Goal: Transaction & Acquisition: Book appointment/travel/reservation

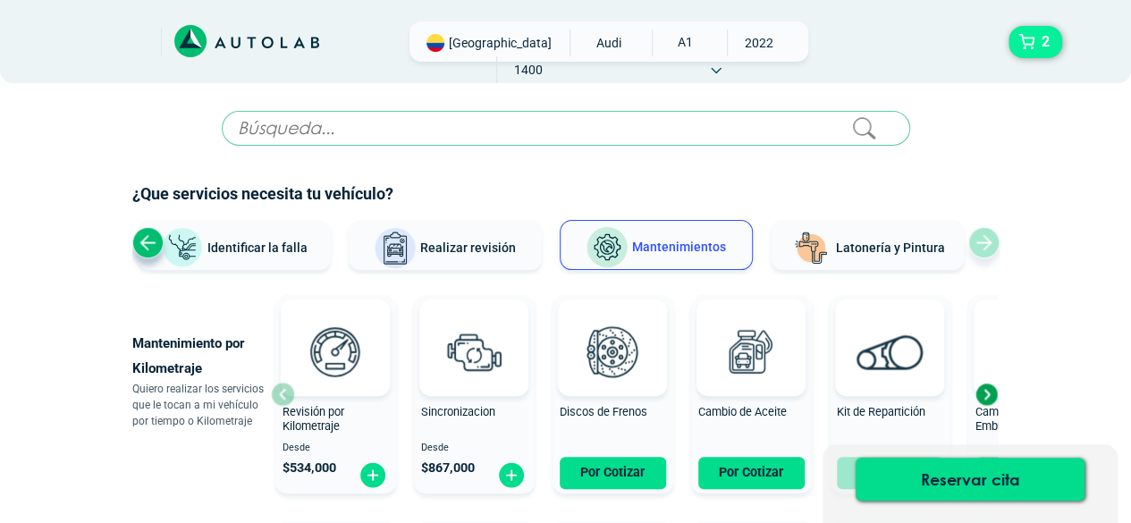
click at [1034, 46] on button "2" at bounding box center [1035, 42] width 54 height 32
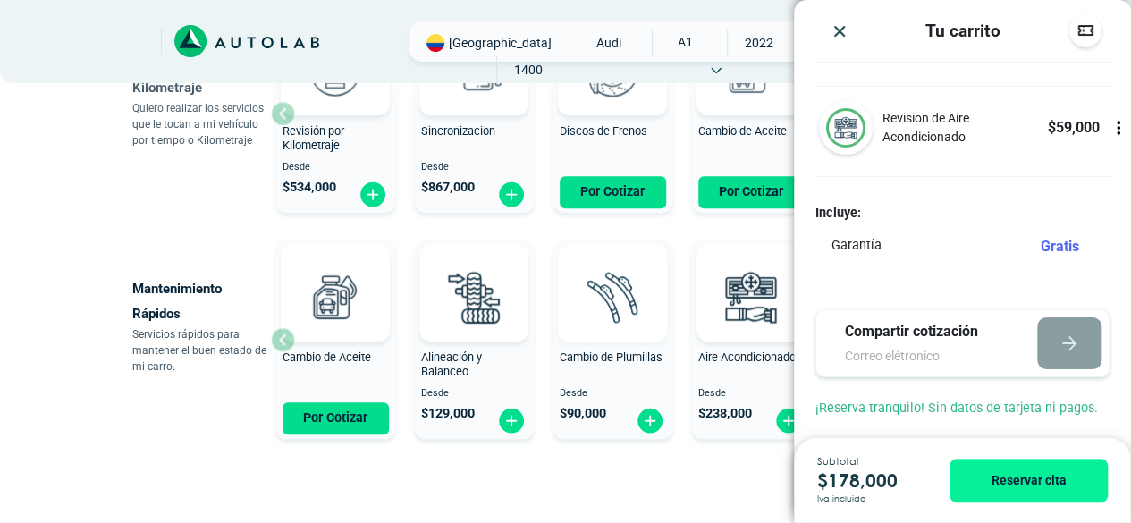
scroll to position [357, 0]
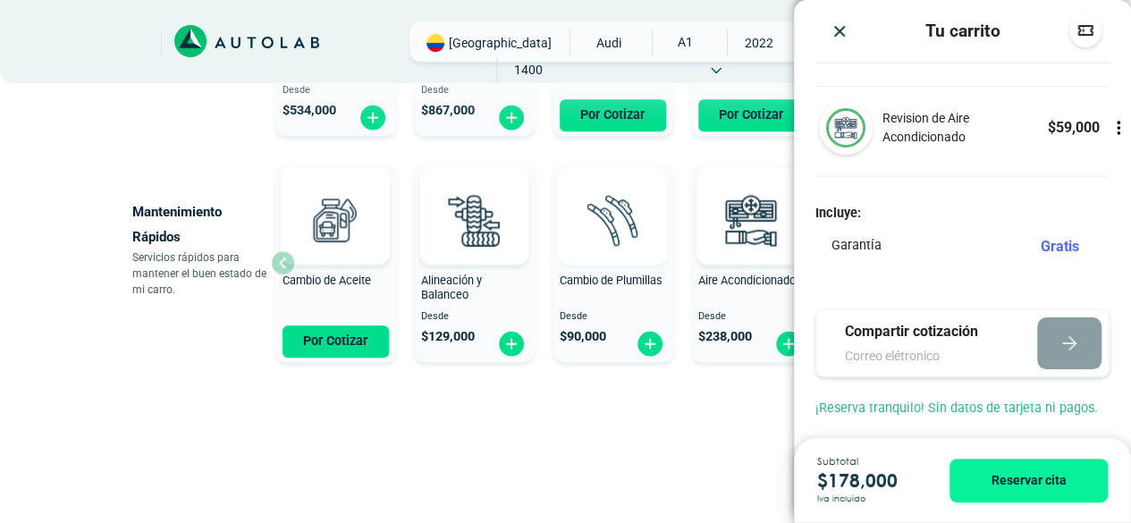
click at [1008, 26] on button "2" at bounding box center [1035, 42] width 54 height 32
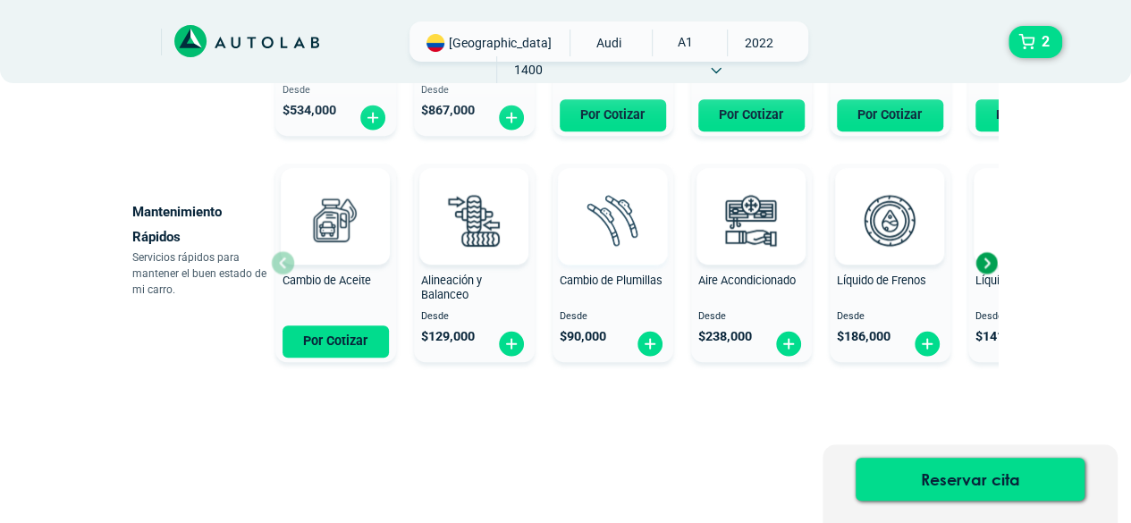
click at [1008, 26] on button "2" at bounding box center [1035, 42] width 54 height 32
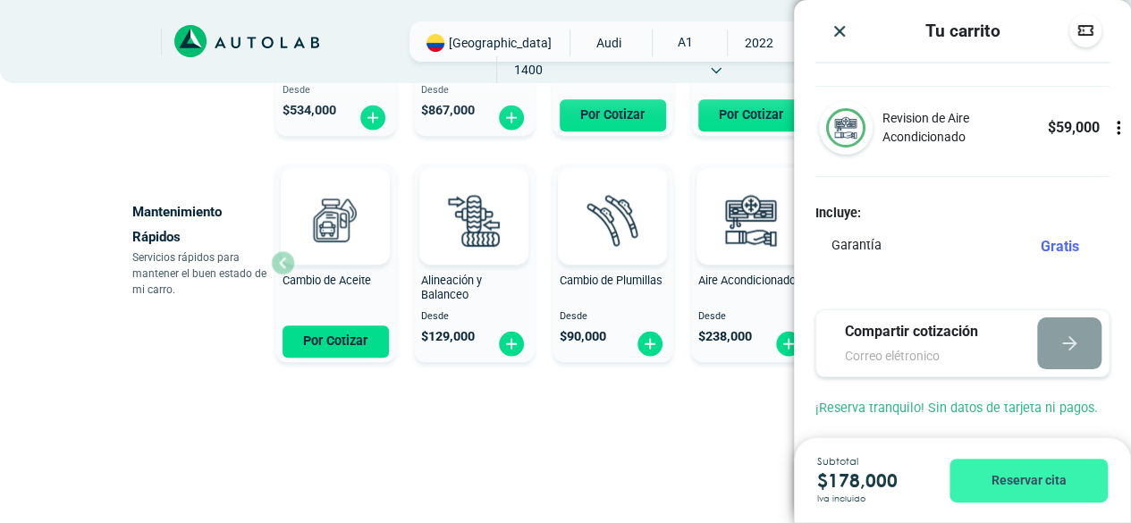
click at [1021, 485] on button "Reservar cita" at bounding box center [1028, 480] width 158 height 44
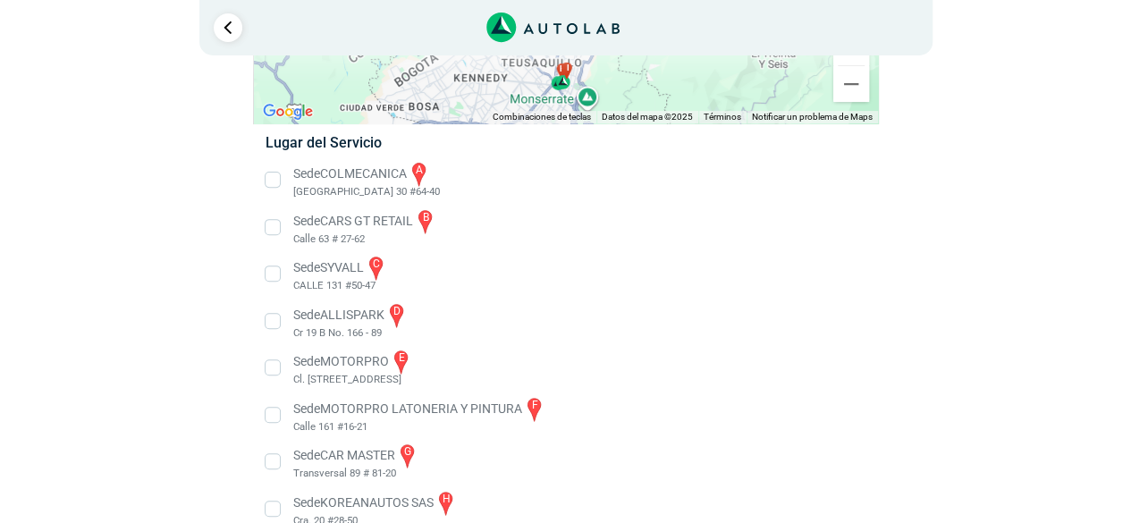
scroll to position [139, 0]
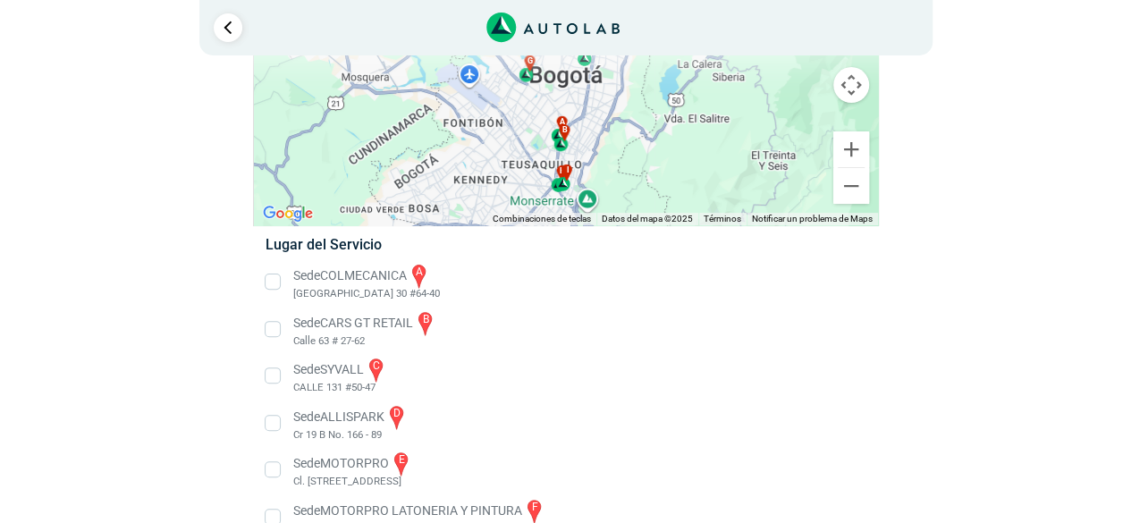
click at [345, 272] on li "Sede COLMECANICA a [GEOGRAPHIC_DATA] 30 #64-40" at bounding box center [565, 282] width 627 height 40
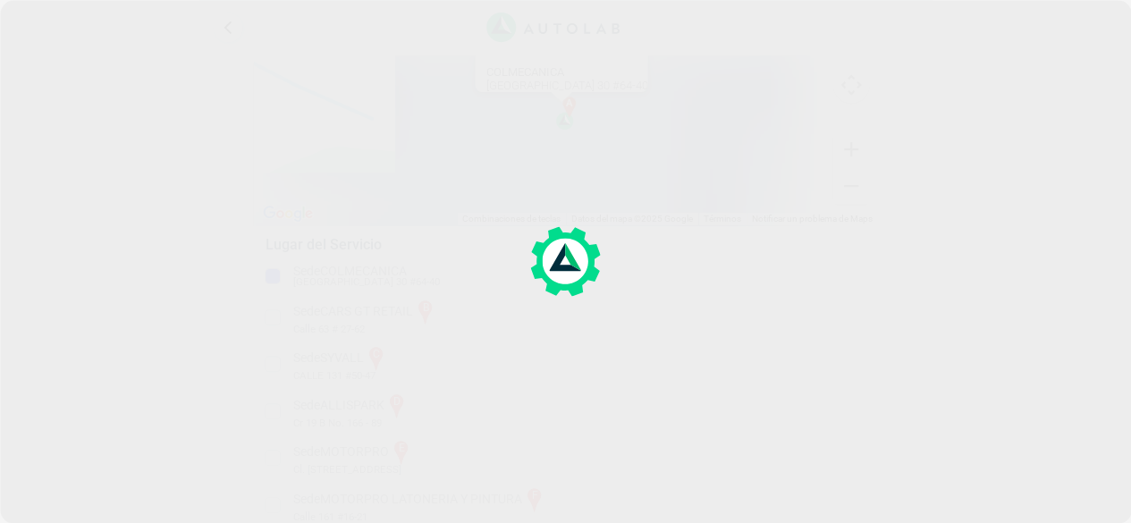
scroll to position [105, 0]
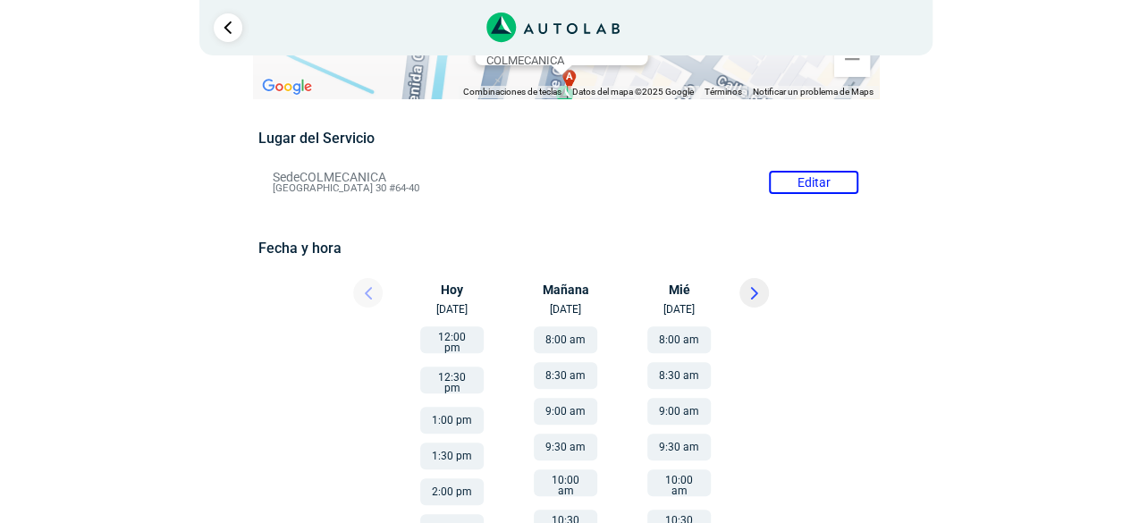
click at [464, 337] on button "12:00 pm" at bounding box center [451, 339] width 63 height 27
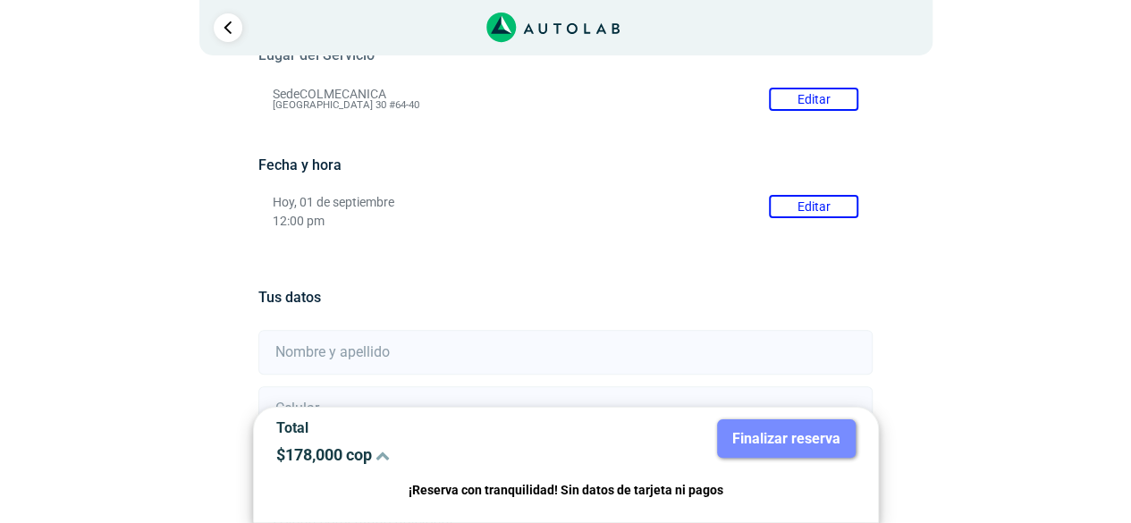
scroll to position [268, 0]
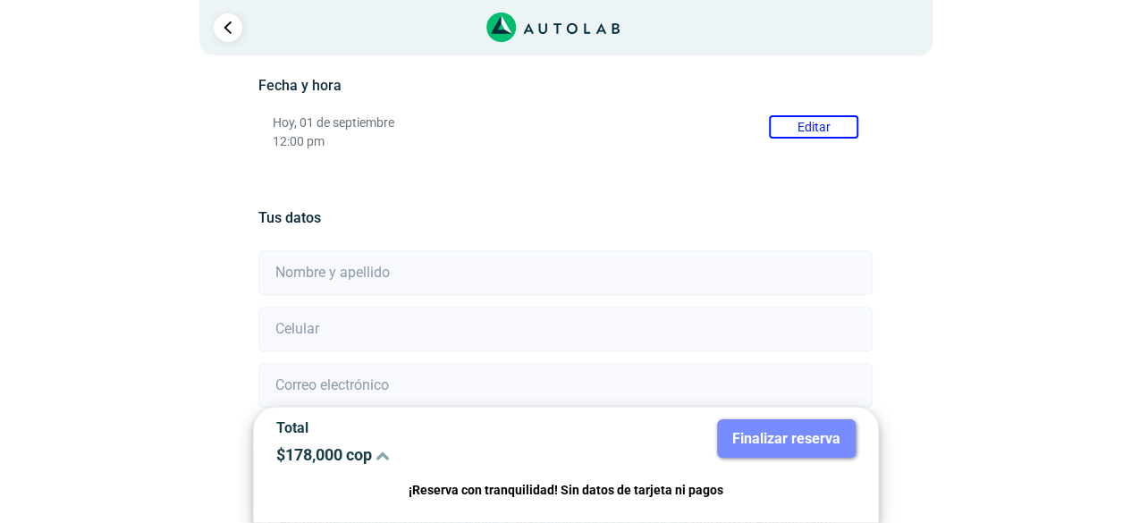
click at [336, 278] on input "text" at bounding box center [565, 272] width 614 height 45
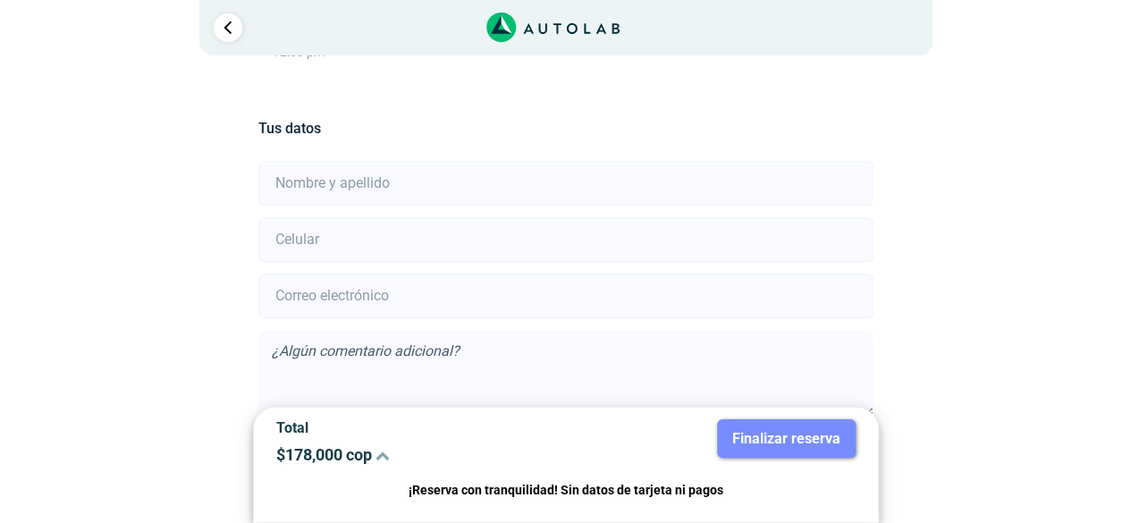
scroll to position [447, 0]
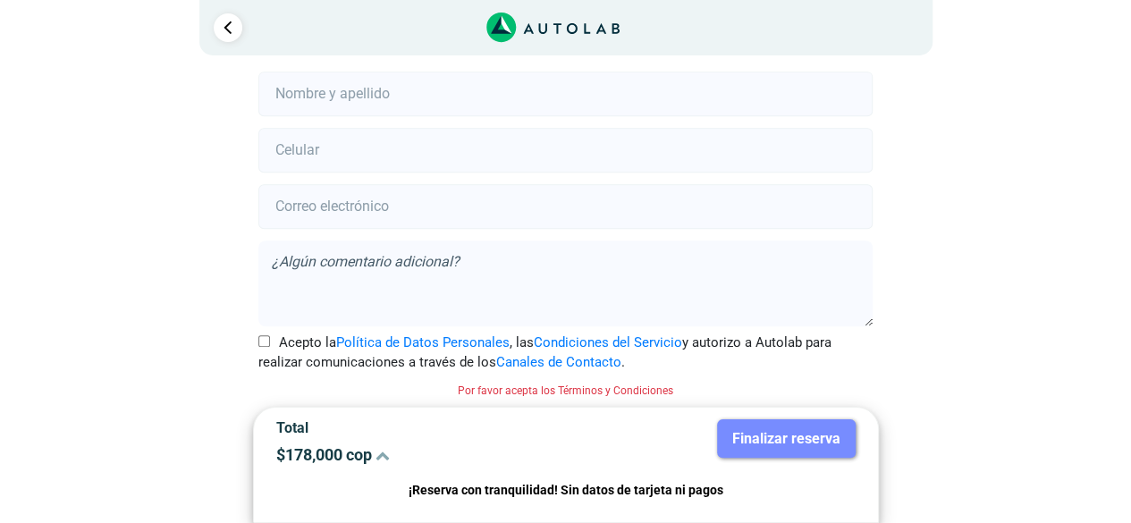
click at [345, 161] on input "number" at bounding box center [565, 150] width 614 height 45
click at [354, 206] on input "email" at bounding box center [565, 206] width 614 height 45
click at [360, 250] on textarea at bounding box center [565, 283] width 614 height 86
drag, startPoint x: 1006, startPoint y: 397, endPoint x: 797, endPoint y: 402, distance: 209.2
click at [958, 403] on div "Llevo mi carro [GEOGRAPHIC_DATA] ← Mover a la izquierda → Mover a la derecha ↑ …" at bounding box center [566, 78] width 894 height 894
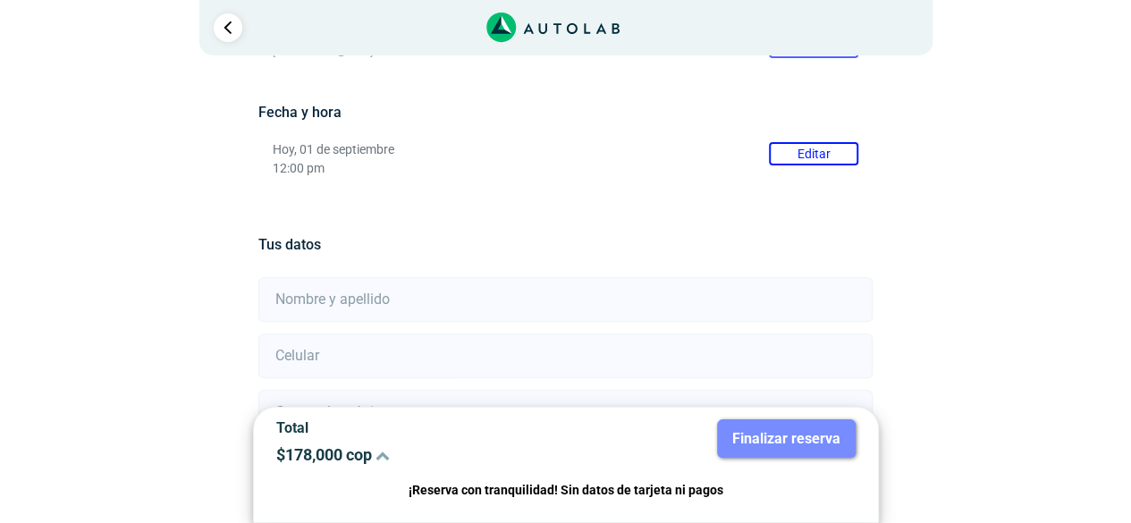
scroll to position [268, 0]
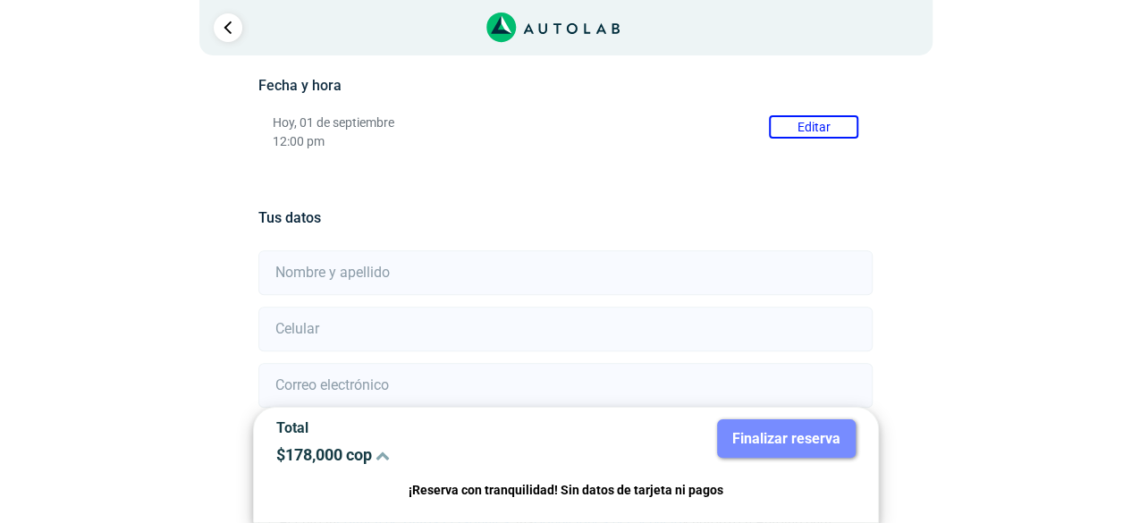
drag, startPoint x: 467, startPoint y: 303, endPoint x: 168, endPoint y: 464, distance: 339.9
click at [172, 465] on div "Llevo mi carro [GEOGRAPHIC_DATA] ← Mover a la izquierda → Mover a la derecha ↑ …" at bounding box center [565, 257] width 867 height 894
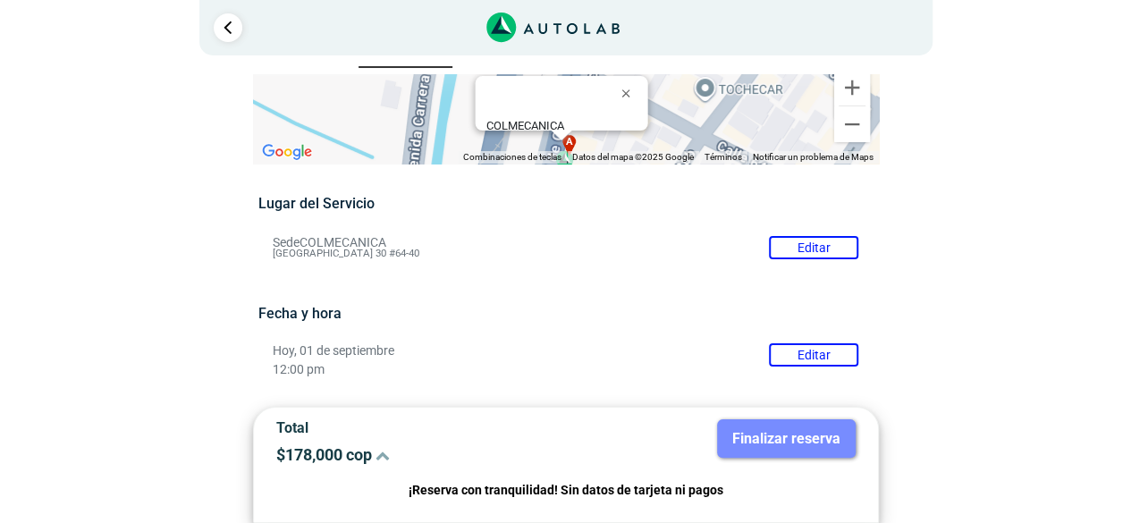
scroll to position [0, 0]
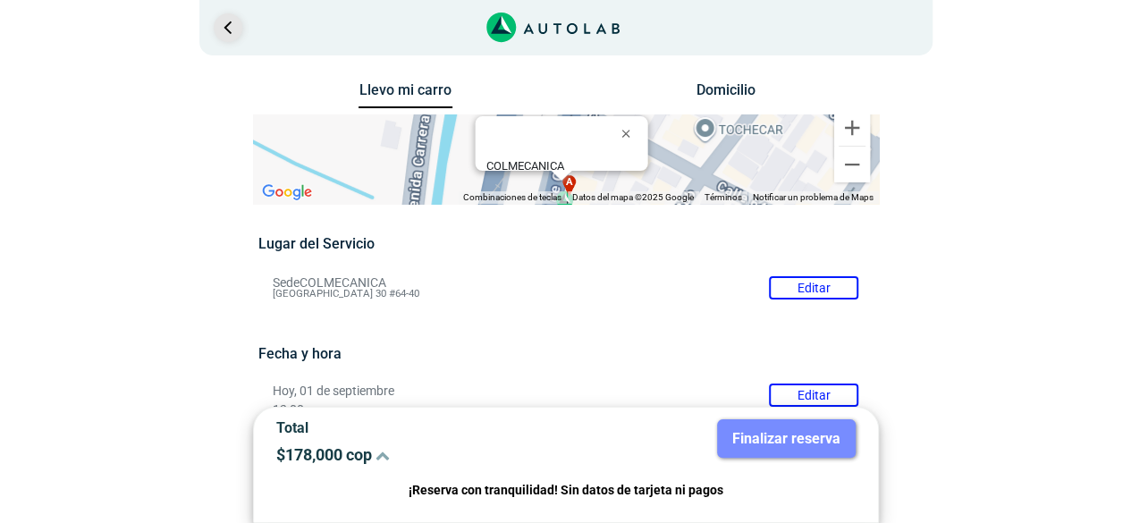
click at [234, 31] on link "Ir al paso anterior" at bounding box center [228, 27] width 29 height 29
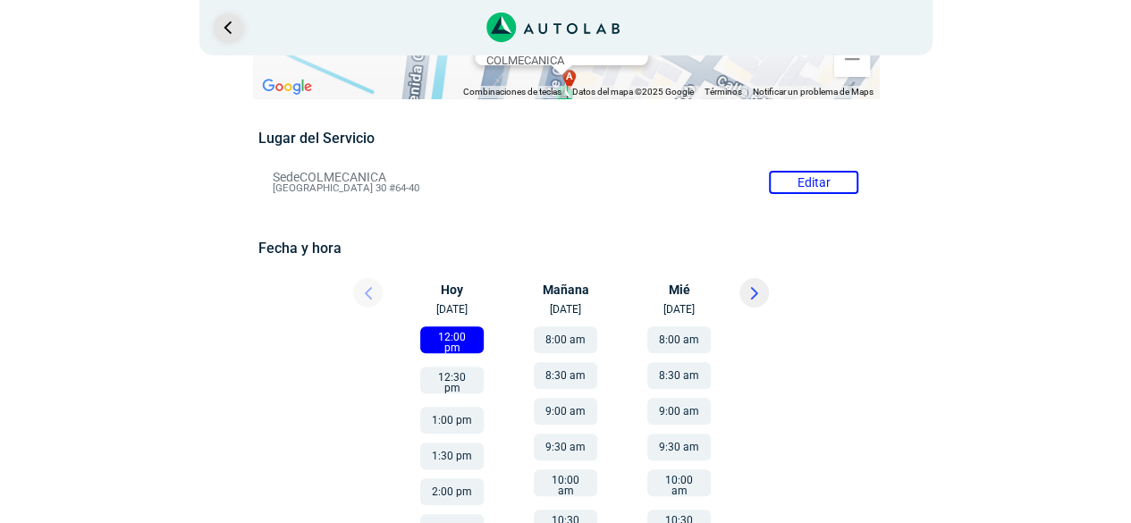
click at [223, 33] on link "Ir al paso anterior" at bounding box center [228, 27] width 29 height 29
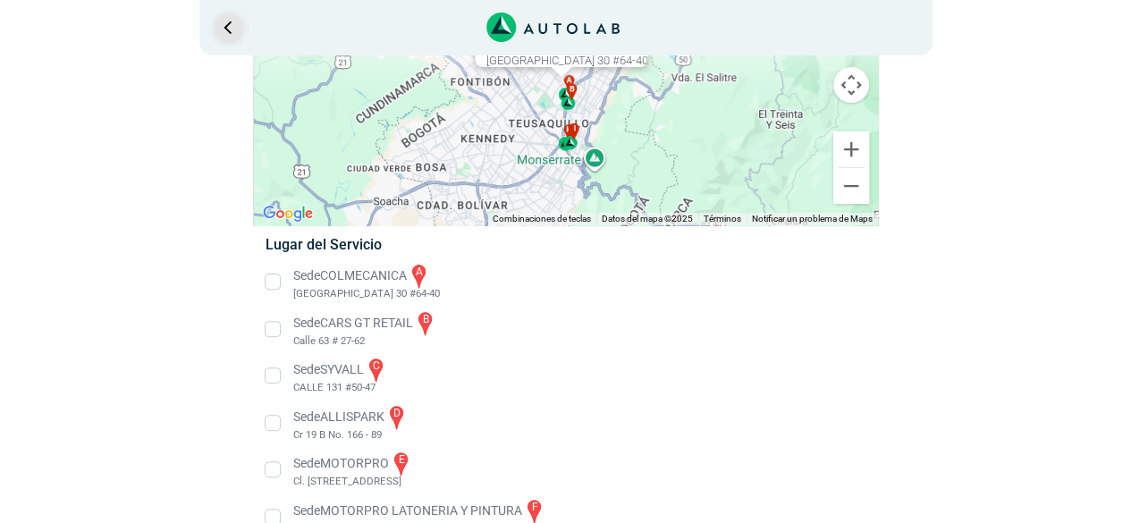
click at [222, 33] on link "Ir al paso anterior" at bounding box center [228, 27] width 29 height 29
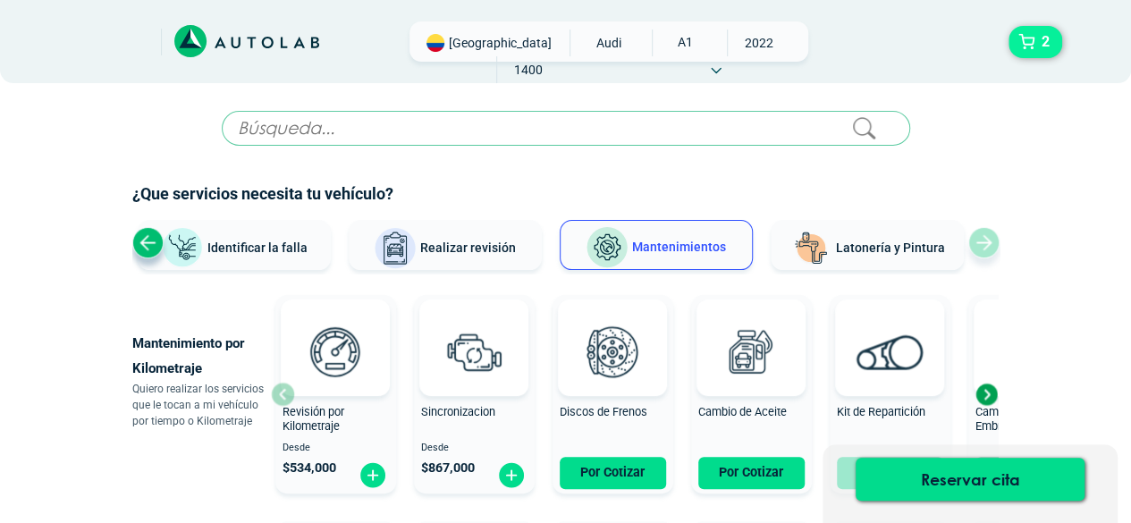
click at [1022, 40] on button "2" at bounding box center [1035, 42] width 54 height 32
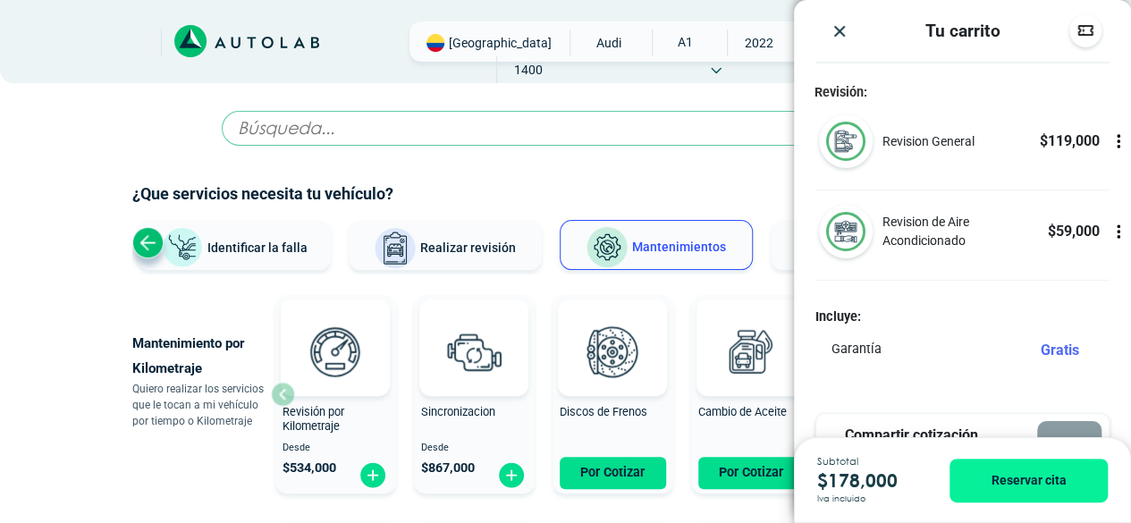
click at [91, 48] on div at bounding box center [109, 42] width 79 height 29
click at [838, 31] on img "Close" at bounding box center [839, 31] width 18 height 18
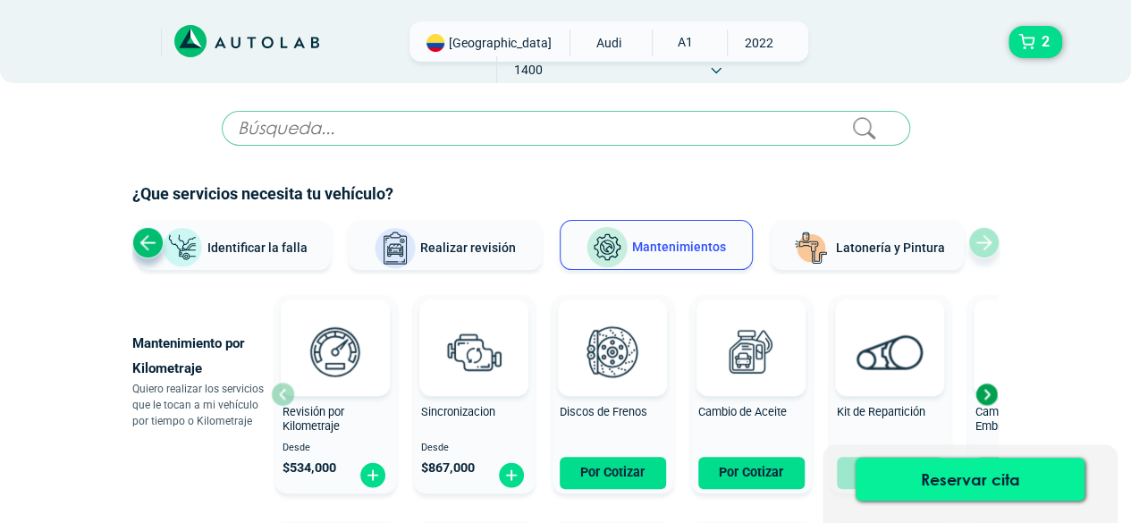
click at [976, 476] on button "Reservar cita" at bounding box center [969, 479] width 229 height 43
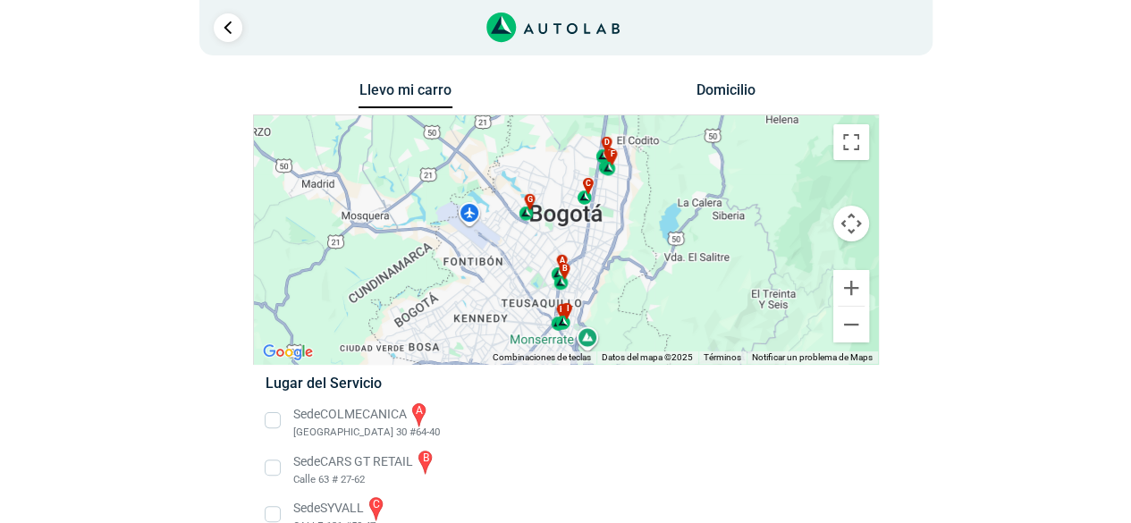
click at [322, 429] on li "Sede COLMECANICA a [GEOGRAPHIC_DATA] 30 #64-40" at bounding box center [565, 420] width 627 height 40
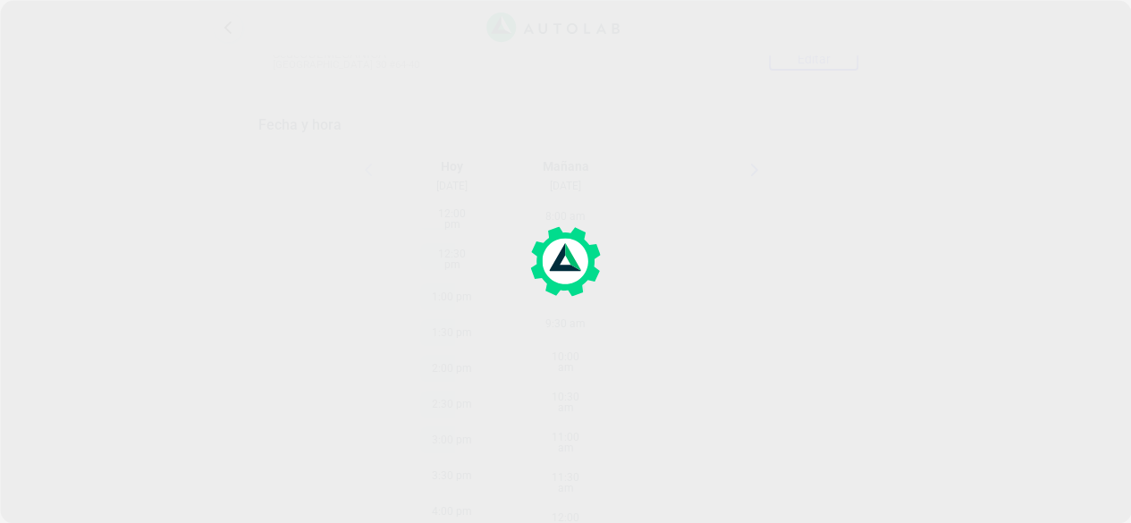
scroll to position [247, 0]
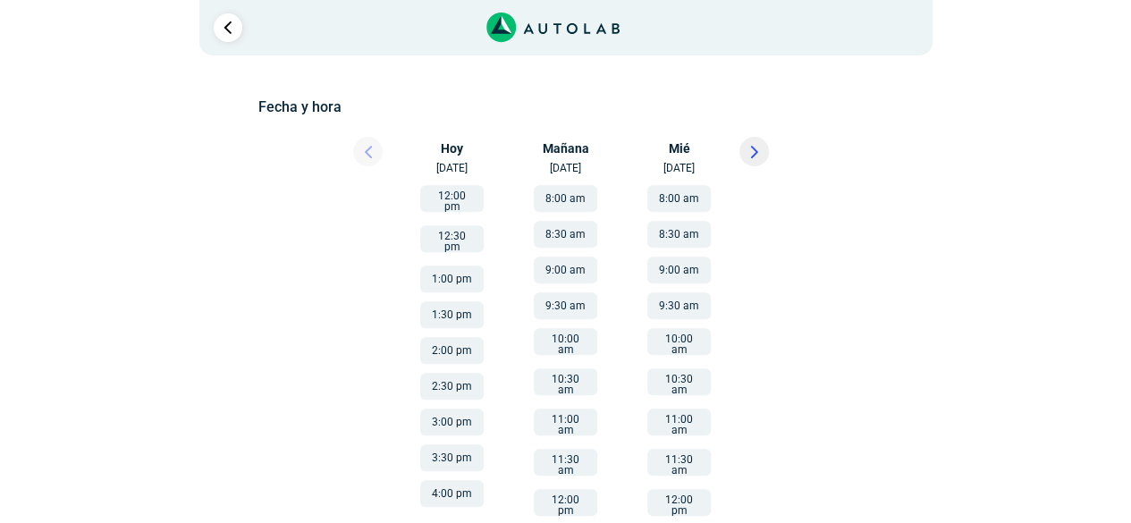
click at [456, 195] on button "12:00 pm" at bounding box center [451, 198] width 63 height 27
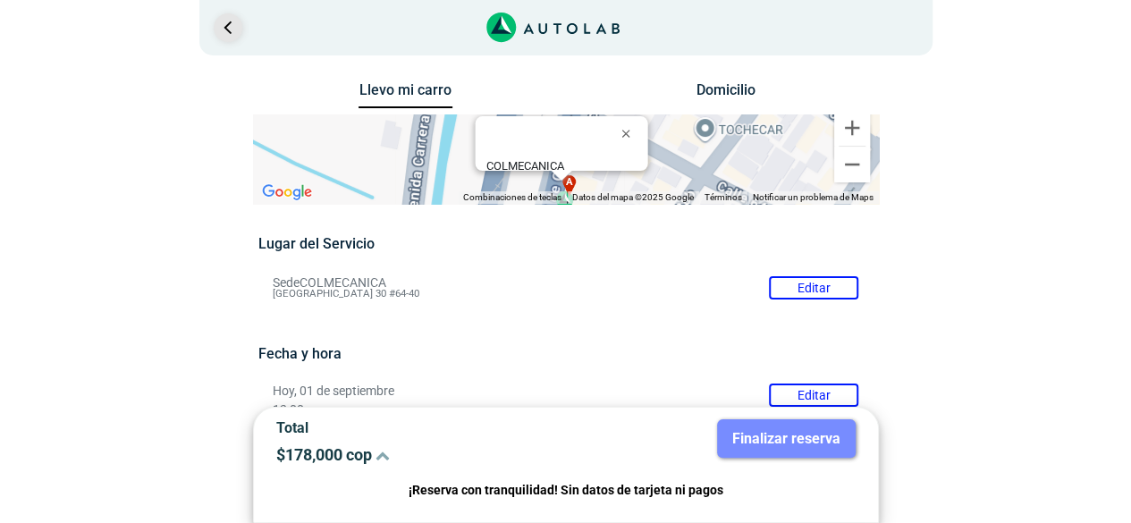
click at [231, 31] on link "Ir al paso anterior" at bounding box center [228, 27] width 29 height 29
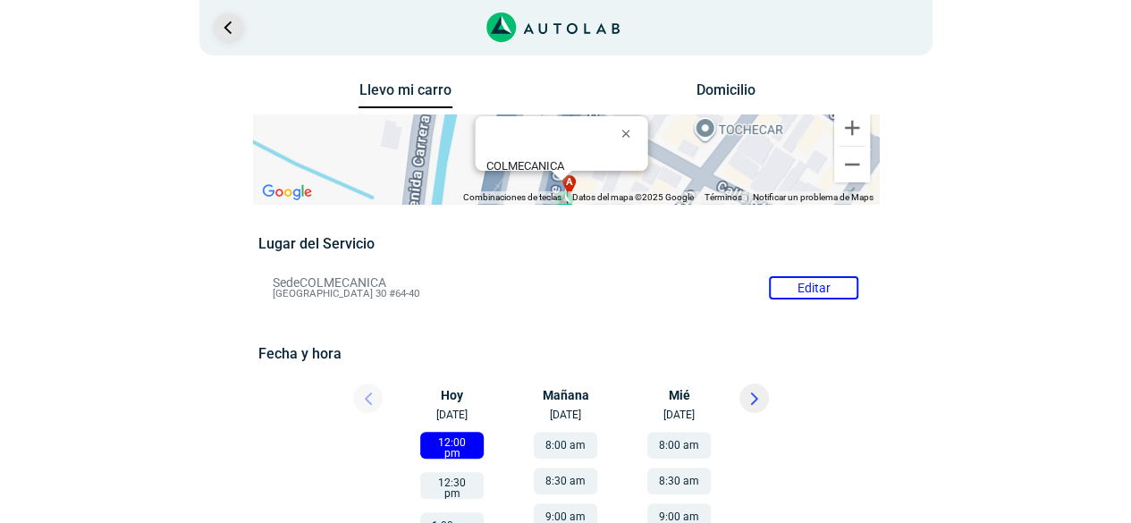
scroll to position [247, 0]
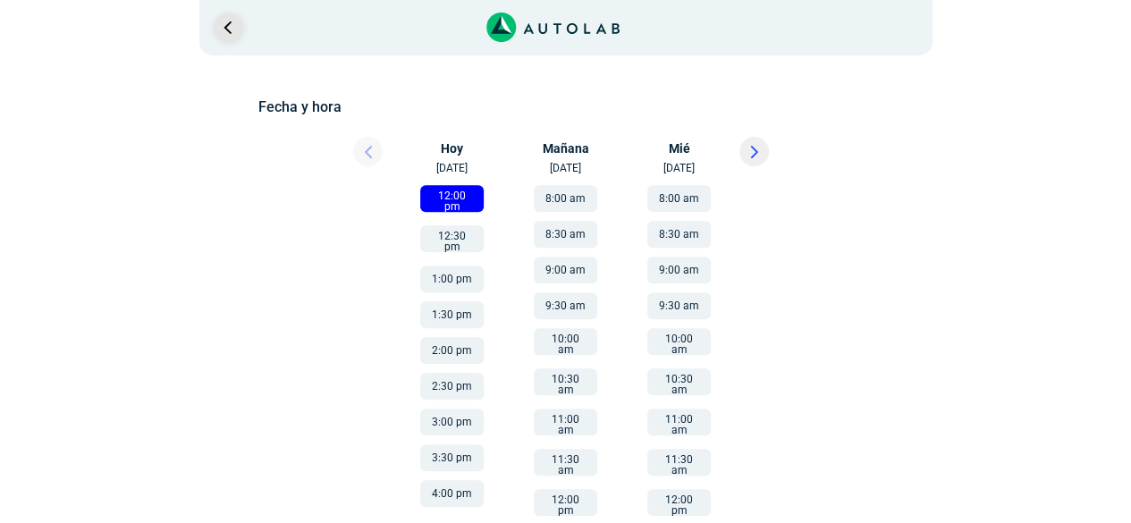
click at [231, 31] on link "Ir al paso anterior" at bounding box center [228, 27] width 29 height 29
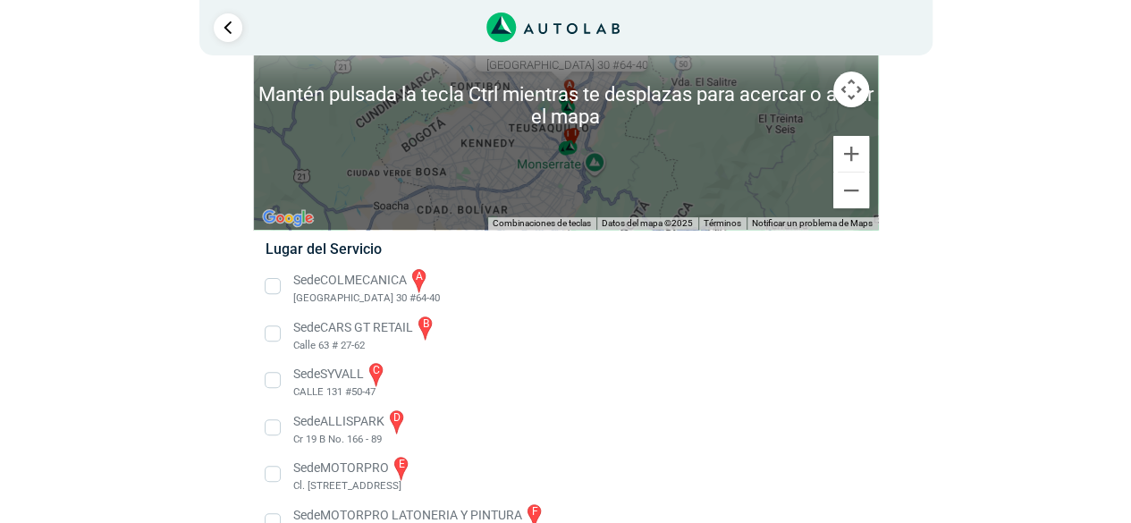
scroll to position [268, 0]
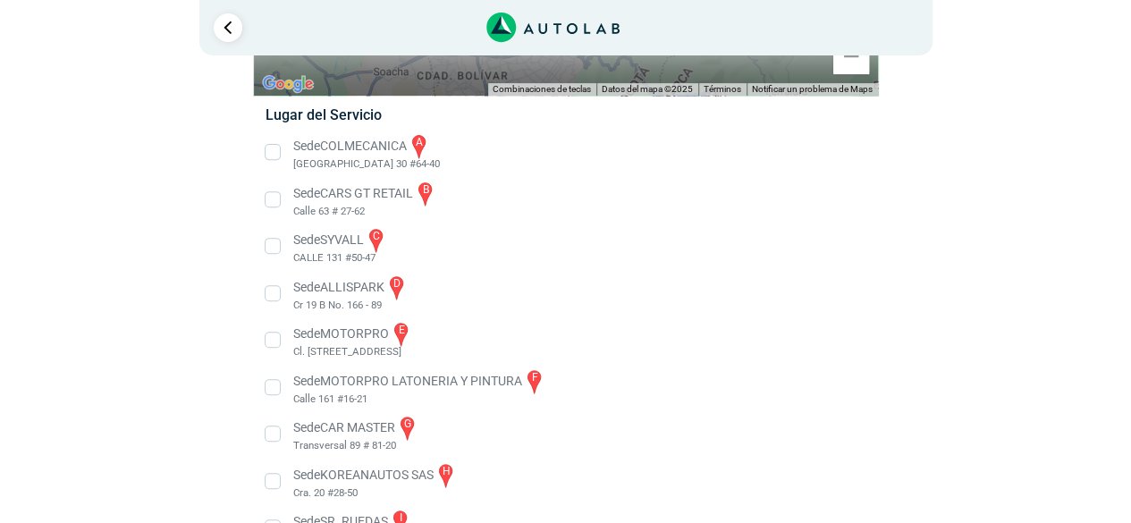
click at [341, 155] on li "Sede COLMECANICA a [GEOGRAPHIC_DATA] 30 #64-40" at bounding box center [565, 152] width 627 height 40
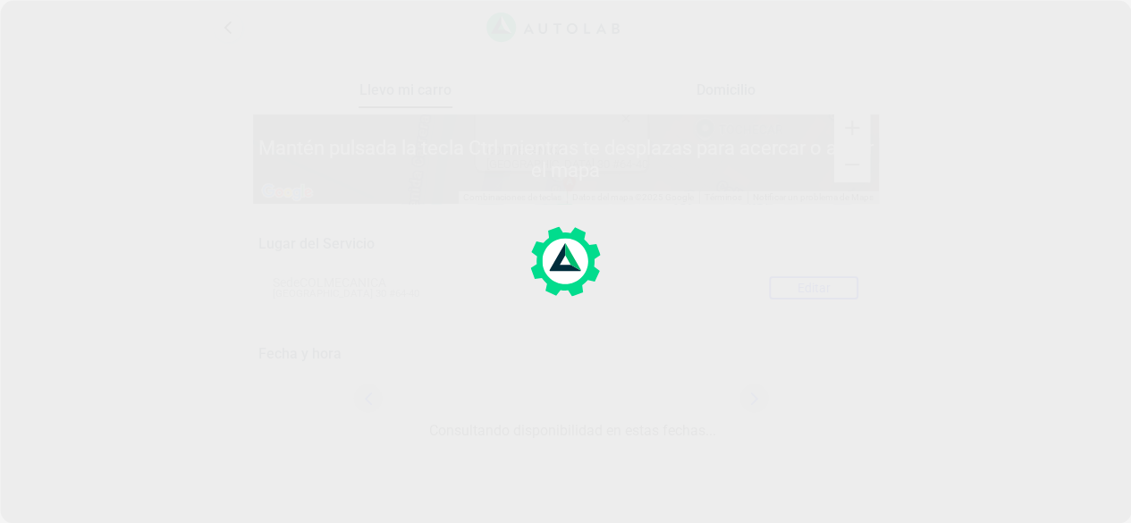
scroll to position [105, 0]
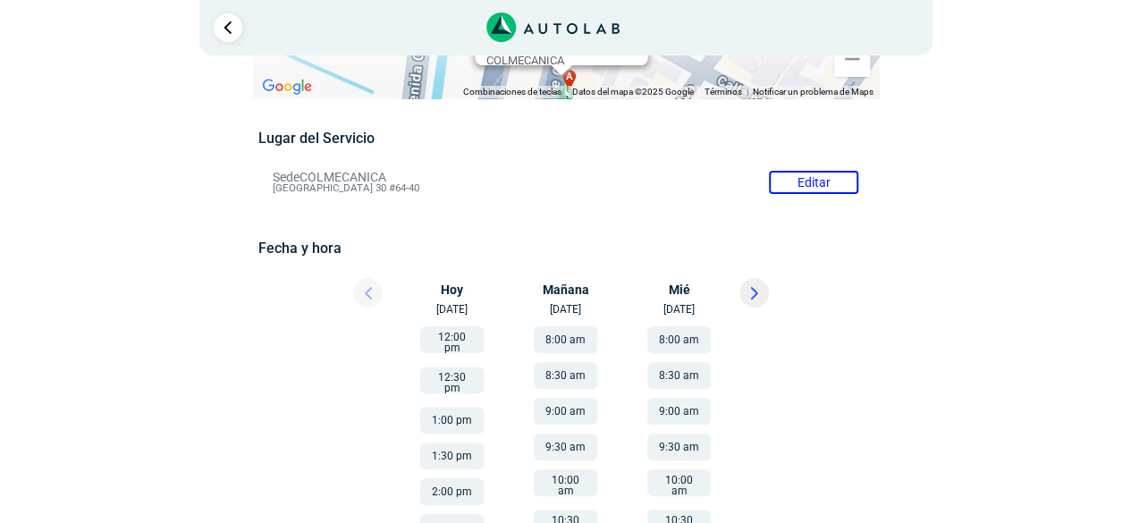
scroll to position [156, 0]
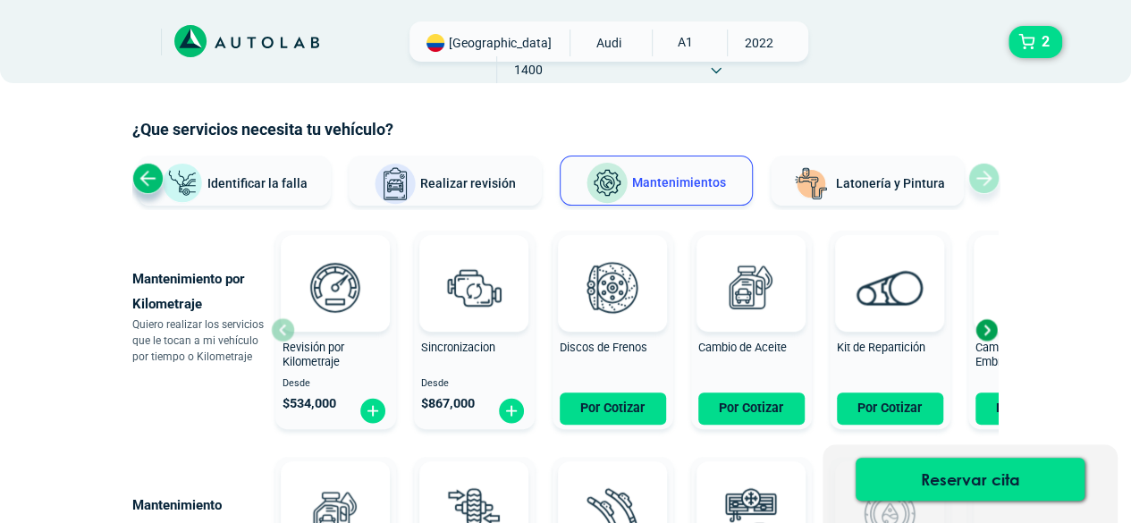
scroll to position [89, 0]
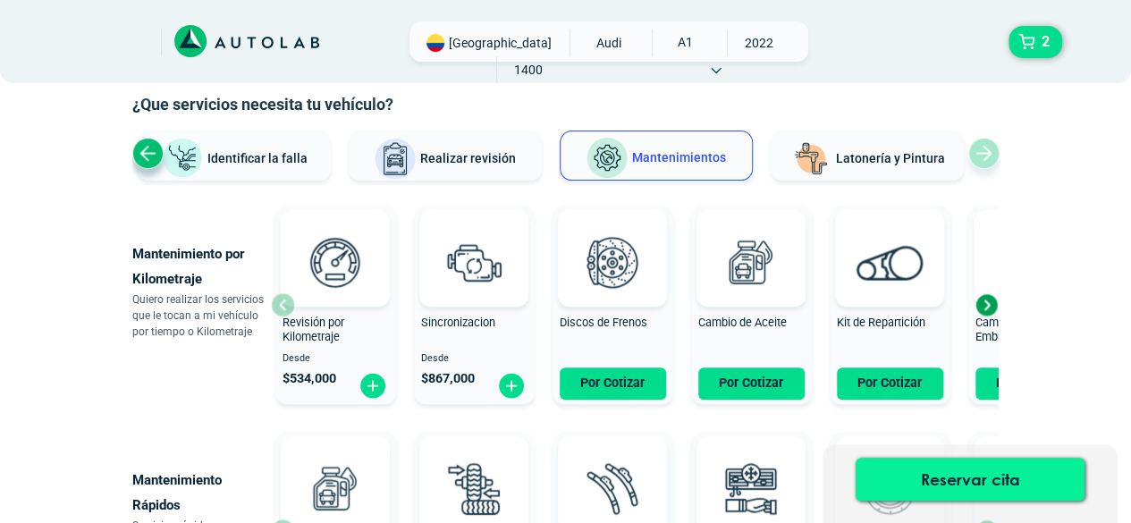
click at [973, 479] on button "Reservar cita" at bounding box center [969, 479] width 229 height 43
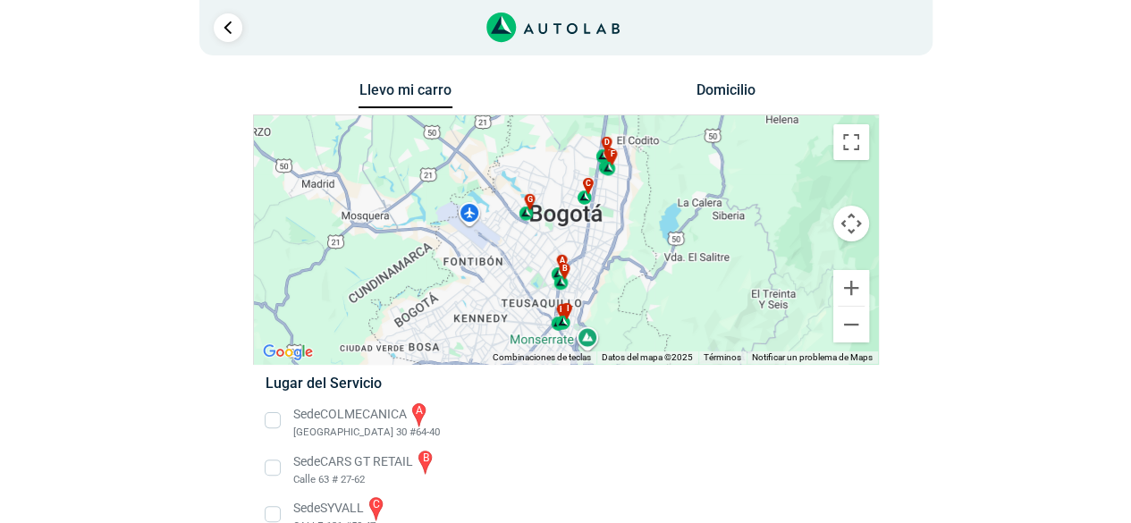
click at [734, 87] on button "Domicilio" at bounding box center [725, 94] width 94 height 26
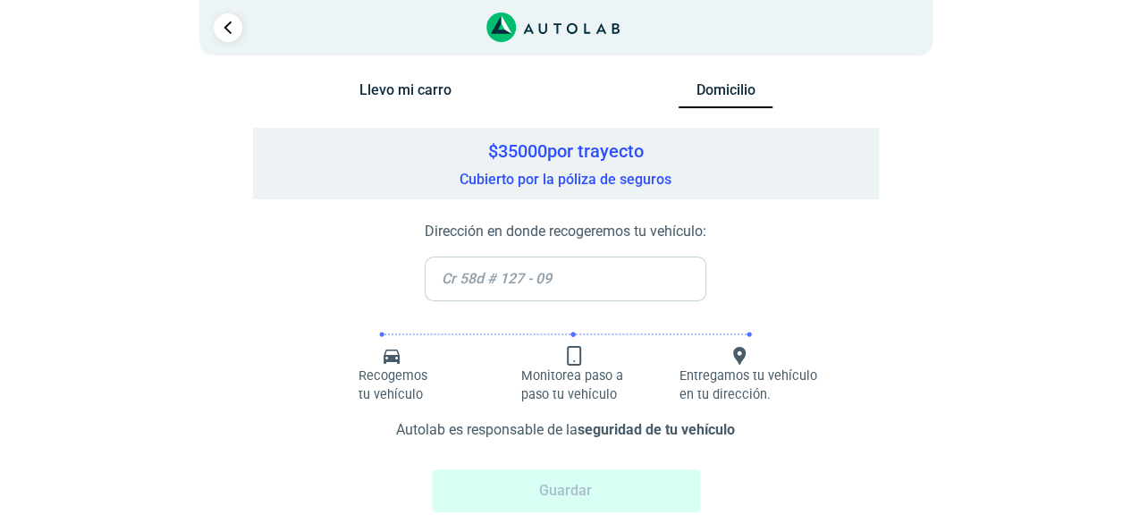
click at [924, 258] on div "Llevo mi carro [GEOGRAPHIC_DATA] ← Mover a la izquierda → Mover a la derecha ↑ …" at bounding box center [565, 316] width 867 height 477
click at [905, 164] on div "Llevo mi carro [GEOGRAPHIC_DATA] ← Mover a la izquierda → Mover a la derecha ↑ …" at bounding box center [565, 316] width 867 height 477
click at [374, 88] on button "Llevo mi carro" at bounding box center [405, 94] width 94 height 26
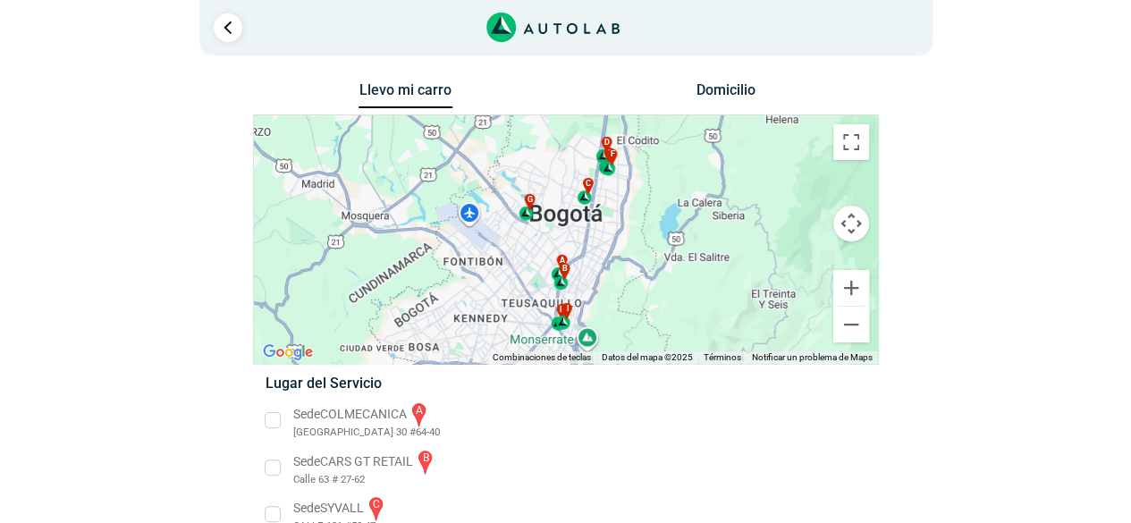
click at [714, 86] on button "Domicilio" at bounding box center [725, 94] width 94 height 26
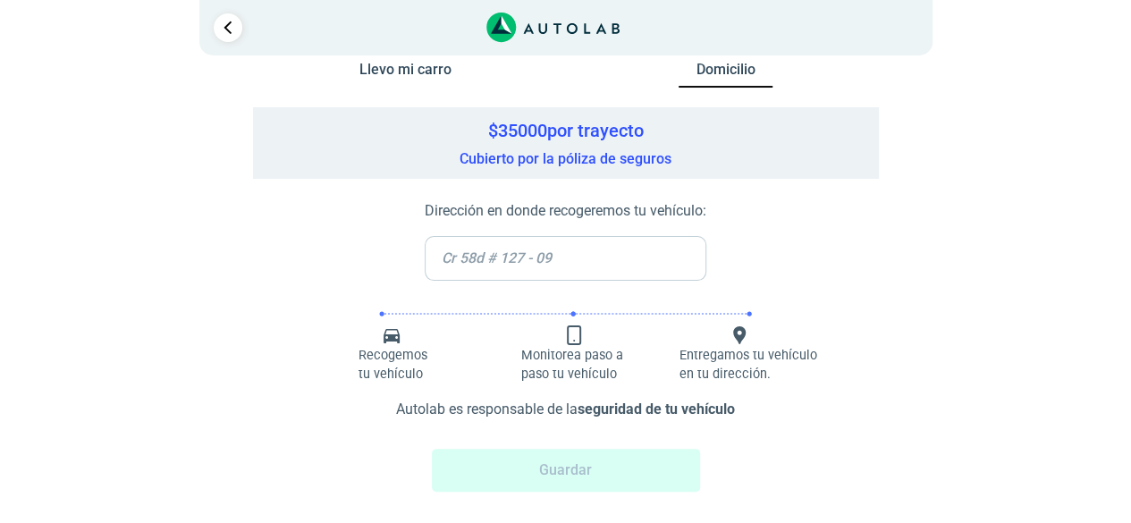
scroll to position [32, 0]
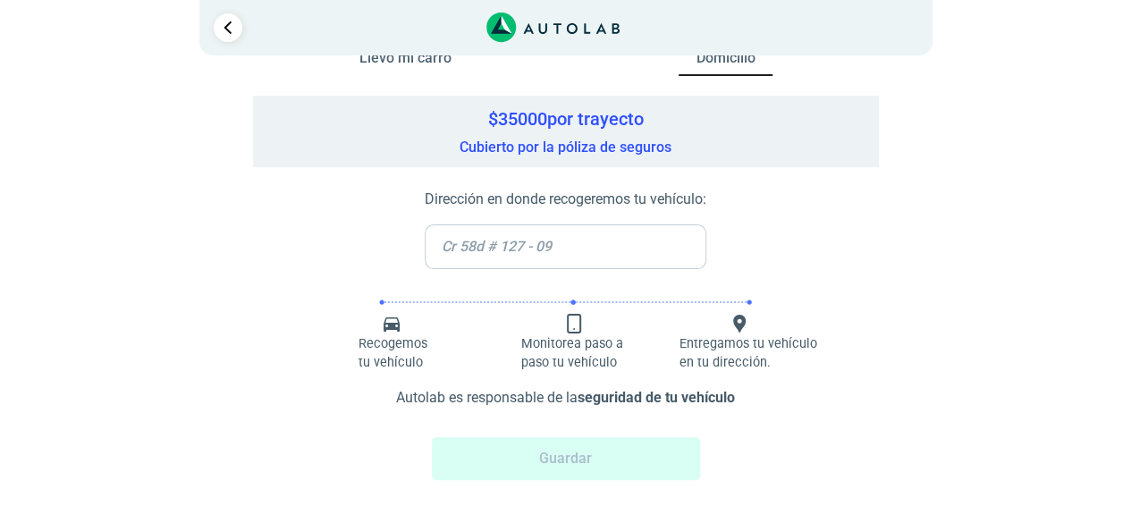
click at [534, 253] on input "text" at bounding box center [566, 246] width 282 height 45
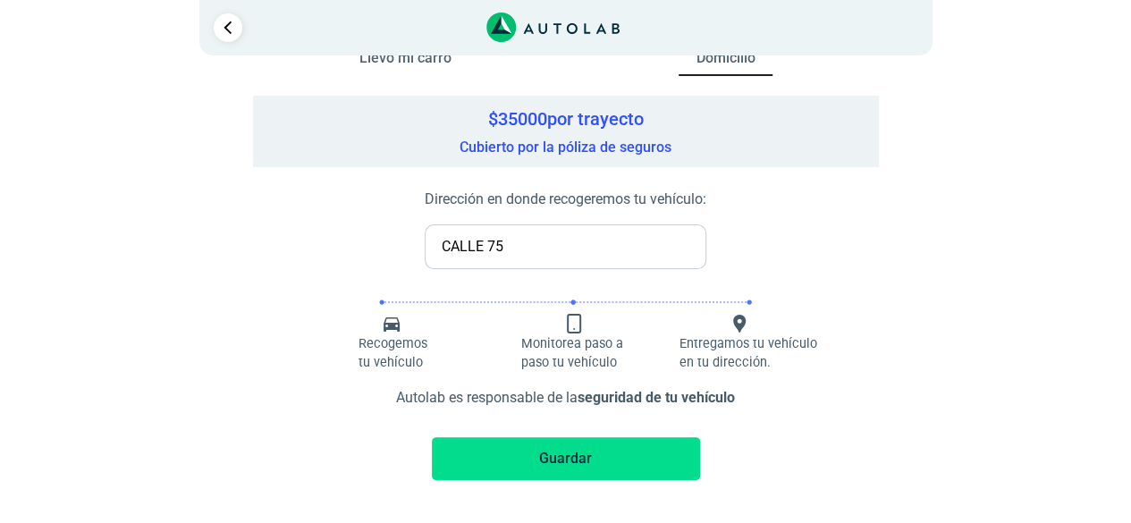
type input "CALLE 75"
click at [1112, 310] on div "× ¡Reserva tranquilo! Sin datos de tarjeta ni pagos Aquí puedes ver tus servici…" at bounding box center [565, 245] width 1131 height 555
click at [736, 321] on icon at bounding box center [739, 324] width 13 height 18
click at [574, 458] on button "Guardar" at bounding box center [566, 458] width 268 height 43
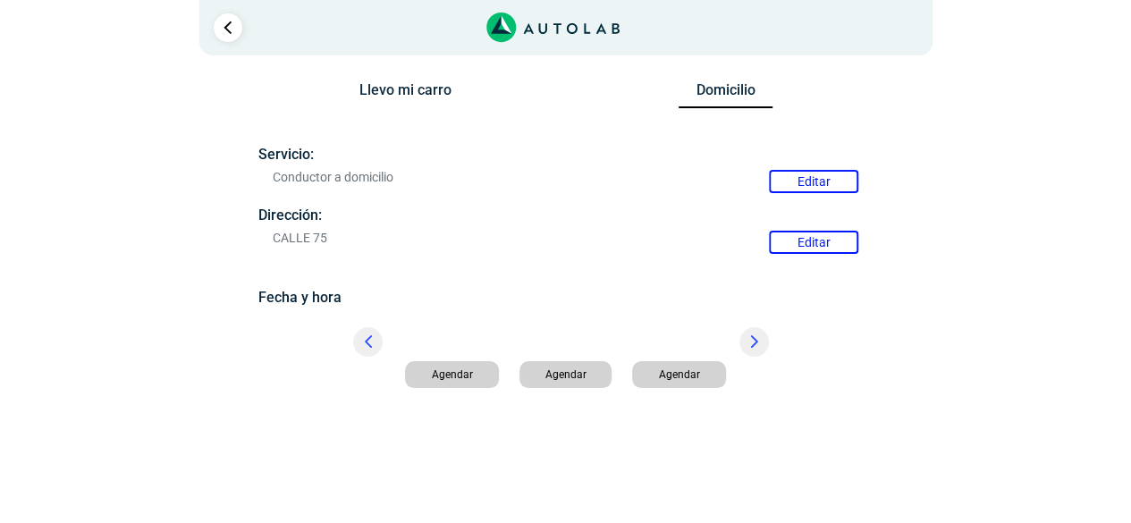
scroll to position [0, 0]
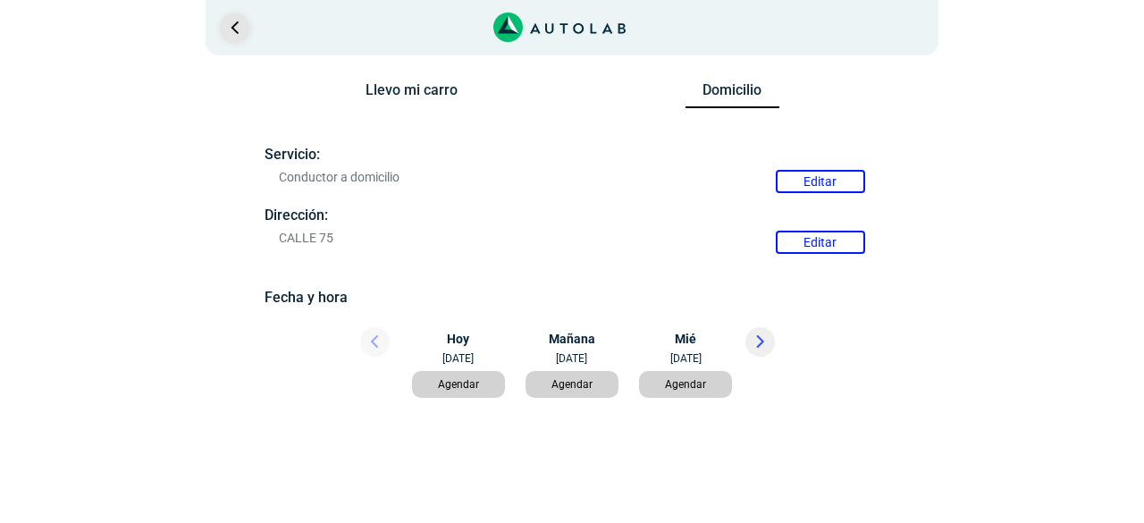
click at [233, 25] on link "Ir al paso anterior" at bounding box center [234, 27] width 29 height 29
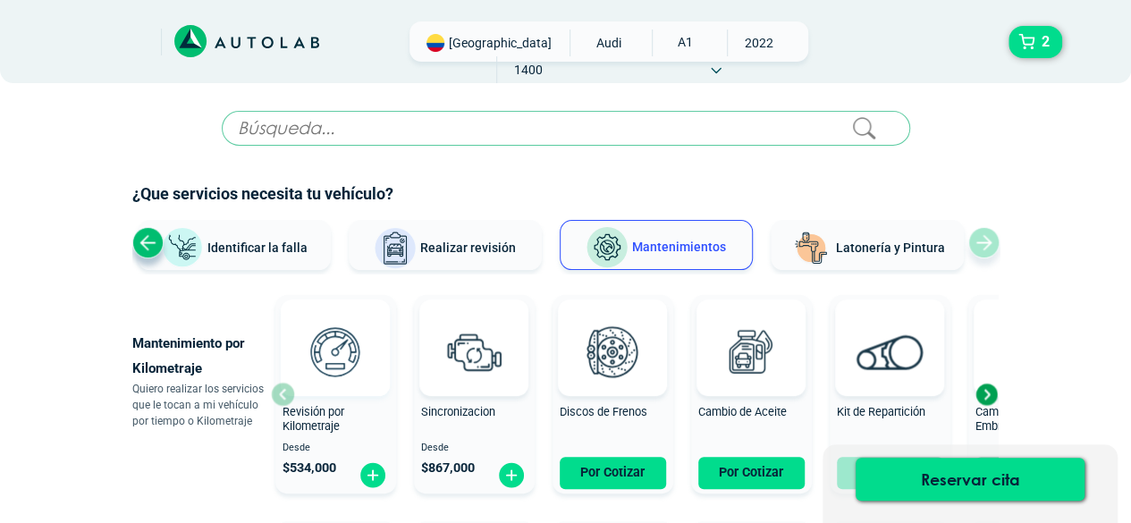
click at [327, 373] on img at bounding box center [335, 351] width 79 height 79
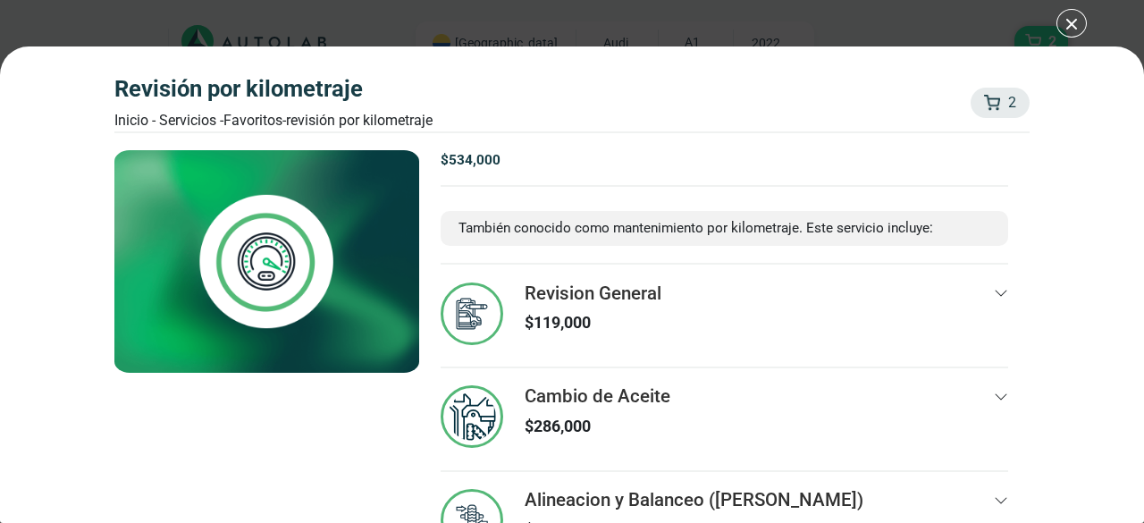
click at [1071, 12] on div "Revisión por Kilometraje Inicio - Servicios - Favoritos - Revisión por Kilometr…" at bounding box center [572, 261] width 1144 height 523
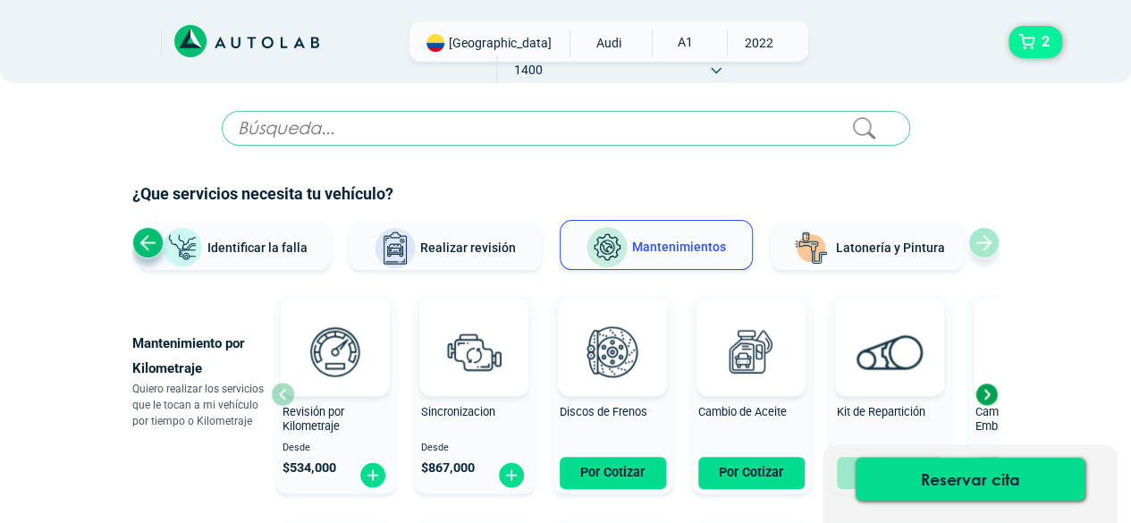
click at [1047, 38] on span "2" at bounding box center [1045, 42] width 17 height 30
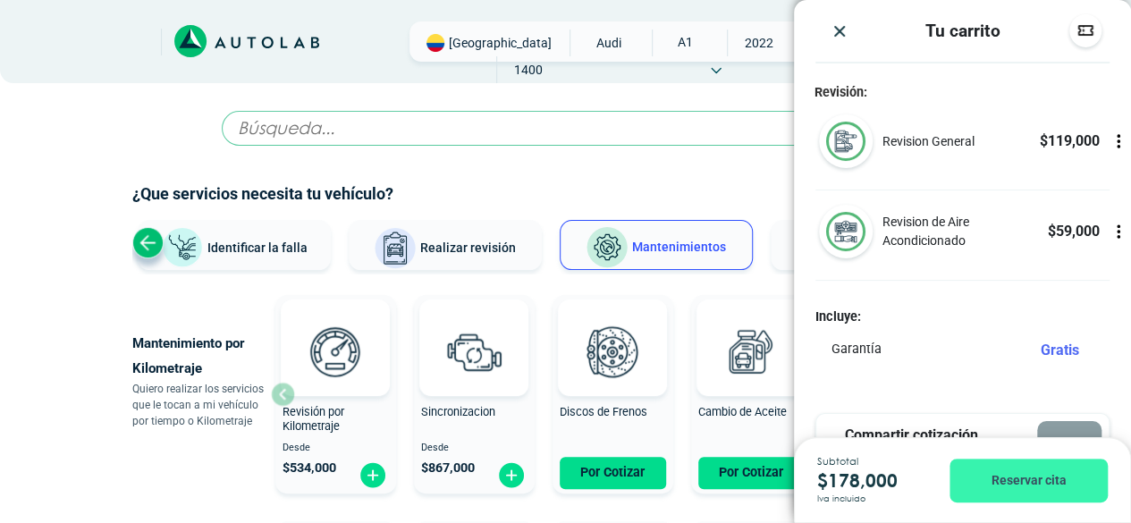
click at [1014, 478] on button "Reservar cita" at bounding box center [1028, 480] width 158 height 44
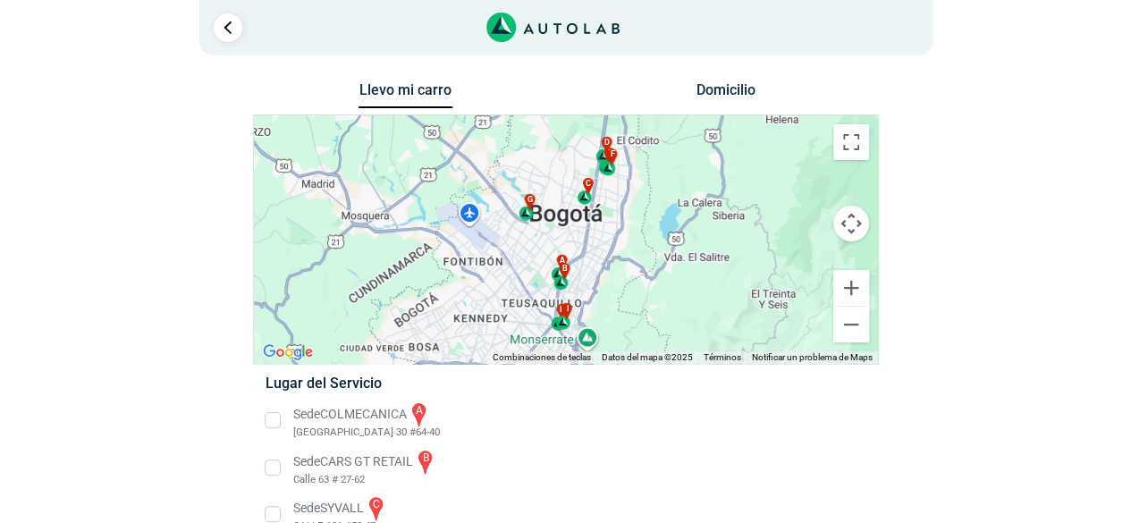
click at [712, 99] on button "Domicilio" at bounding box center [725, 94] width 94 height 26
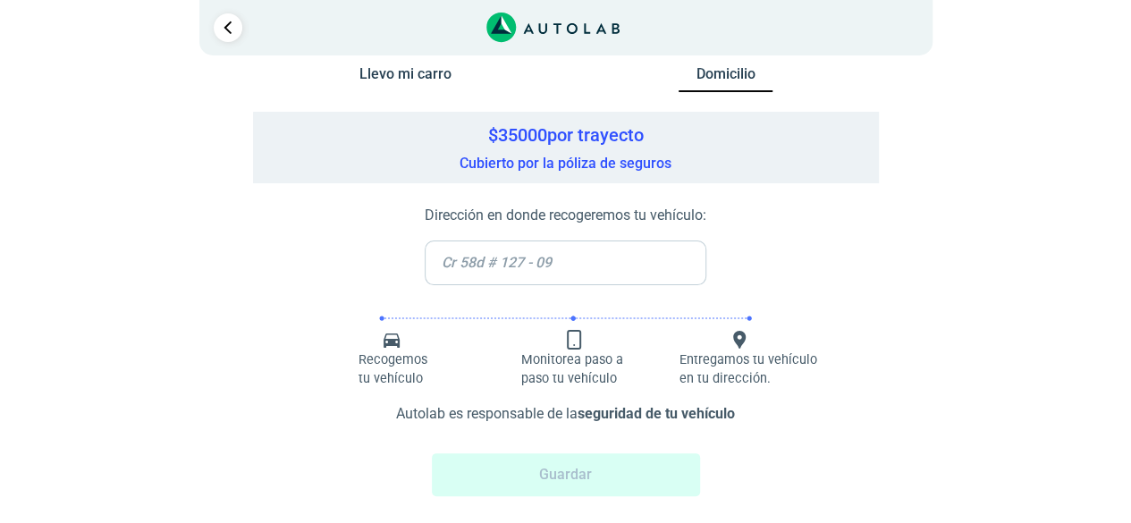
scroll to position [32, 0]
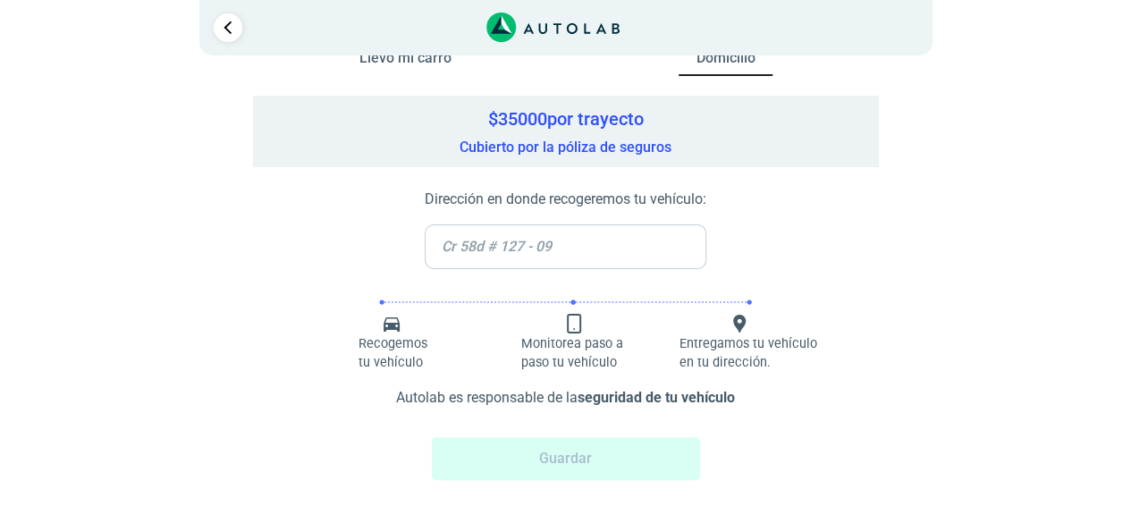
click at [568, 248] on input "text" at bounding box center [566, 246] width 282 height 45
type input "CALLE 75"
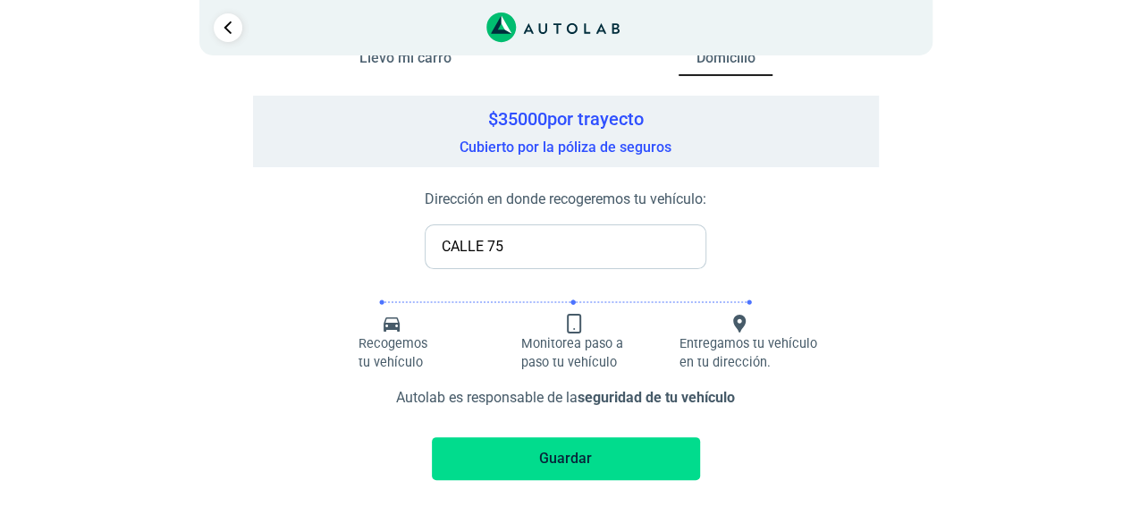
click at [565, 455] on button "Guardar" at bounding box center [566, 458] width 268 height 43
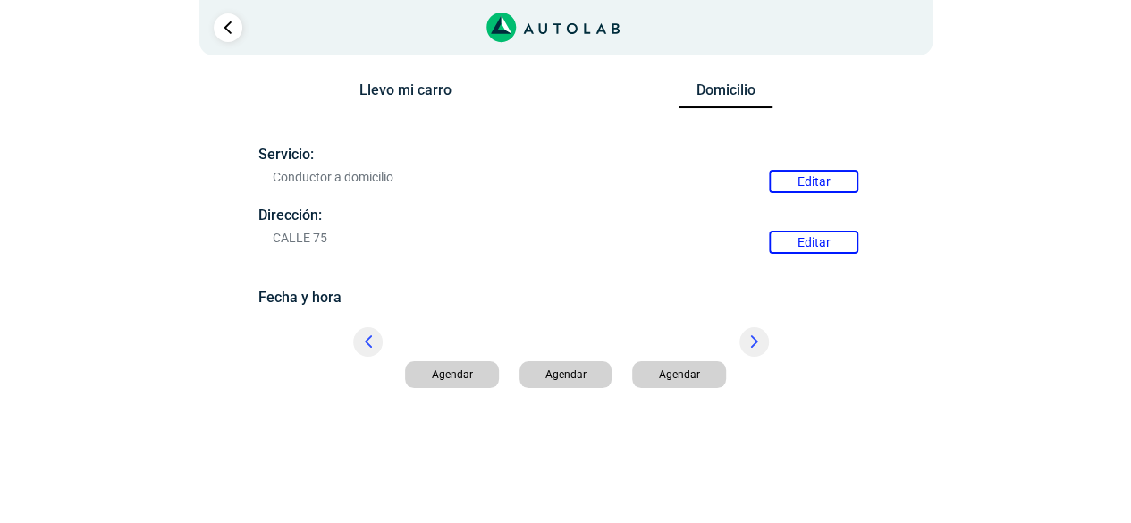
scroll to position [0, 0]
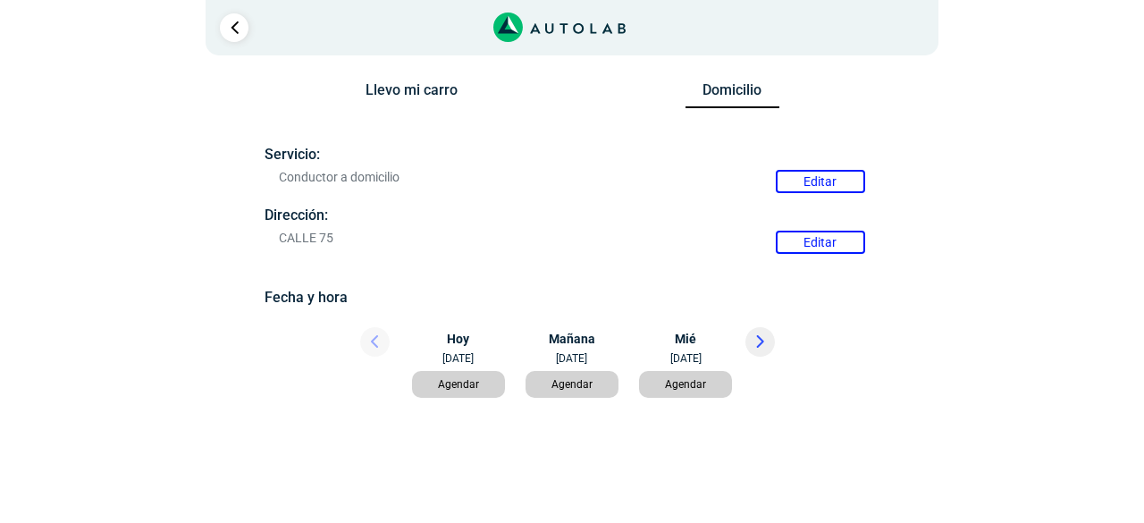
click at [460, 383] on button "Agendar" at bounding box center [459, 384] width 94 height 27
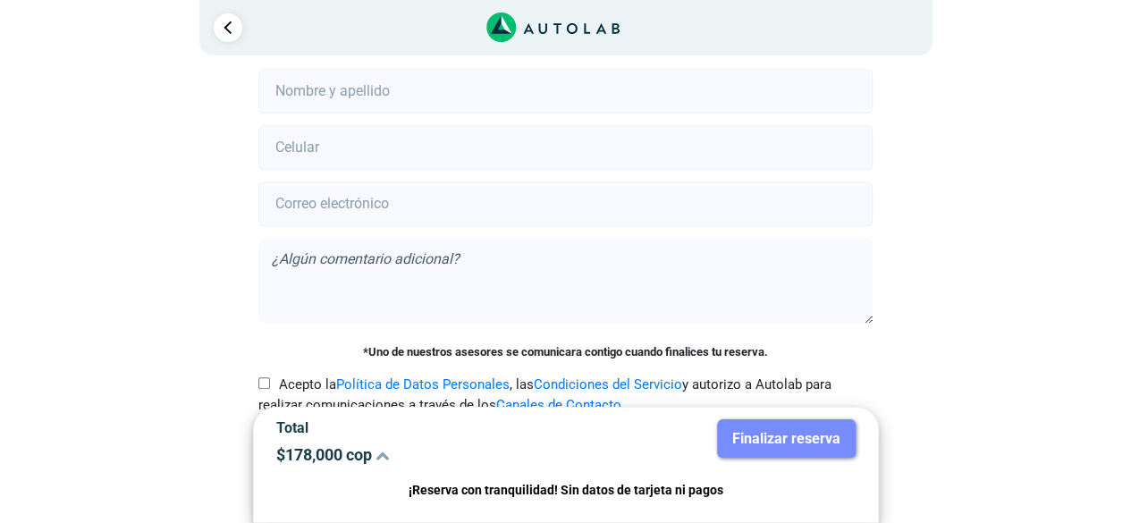
scroll to position [438, 0]
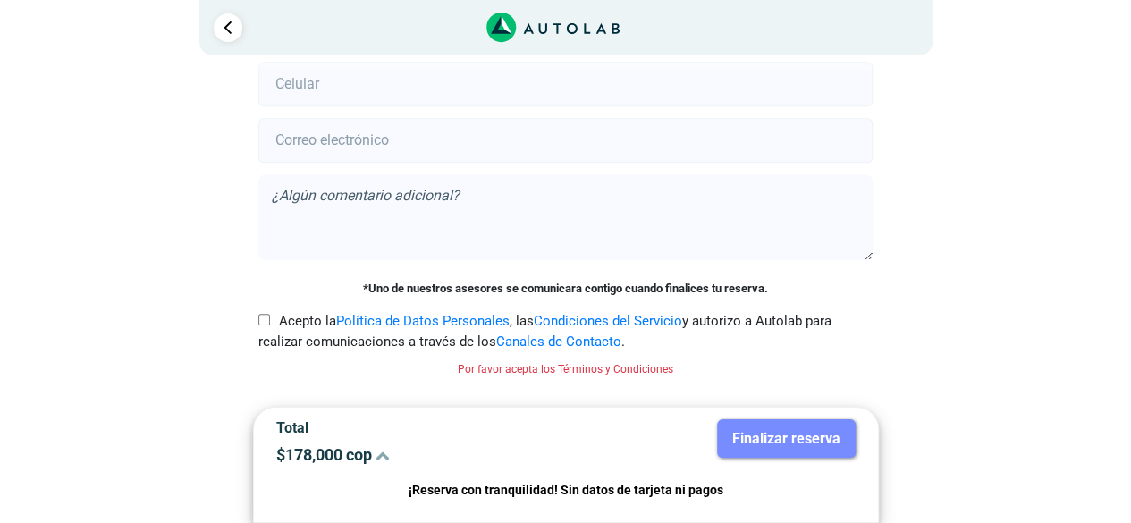
click at [572, 496] on p "¡Reserva con tranquilidad! Sin datos de tarjeta ni pagos" at bounding box center [565, 490] width 579 height 21
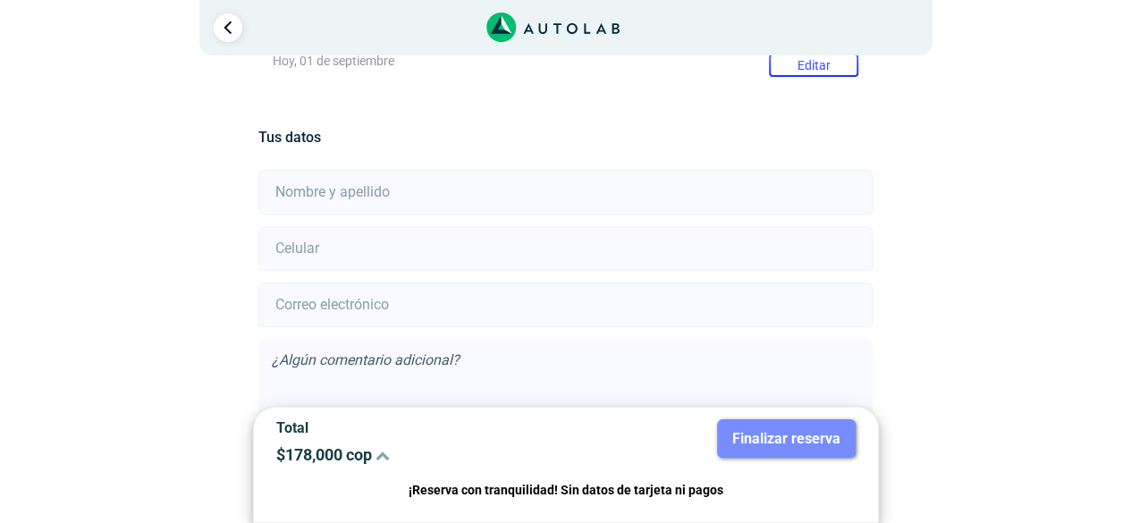
scroll to position [80, 0]
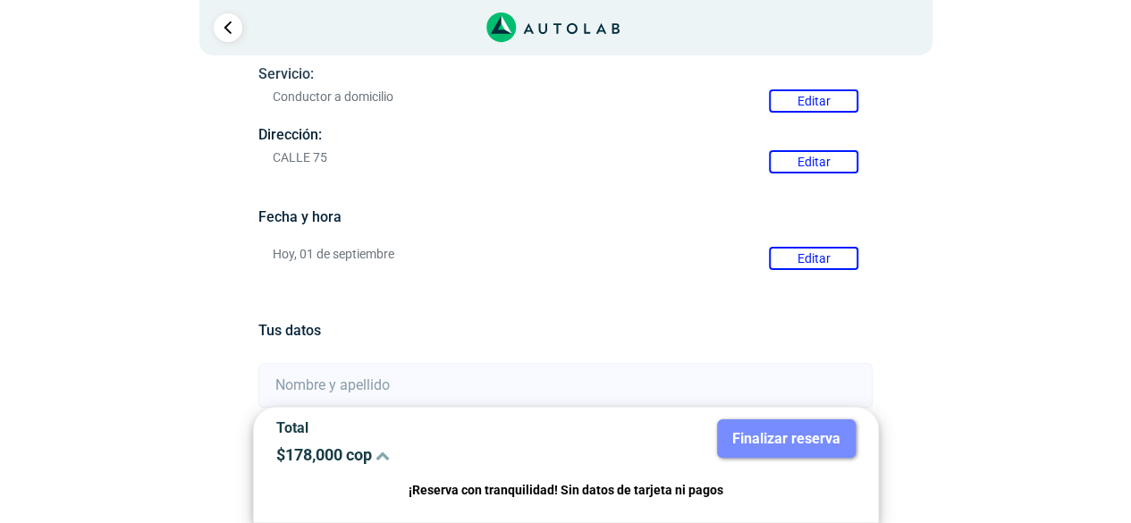
click at [223, 42] on div "2" at bounding box center [565, 27] width 733 height 55
click at [223, 22] on link "Ir al paso anterior" at bounding box center [228, 27] width 29 height 29
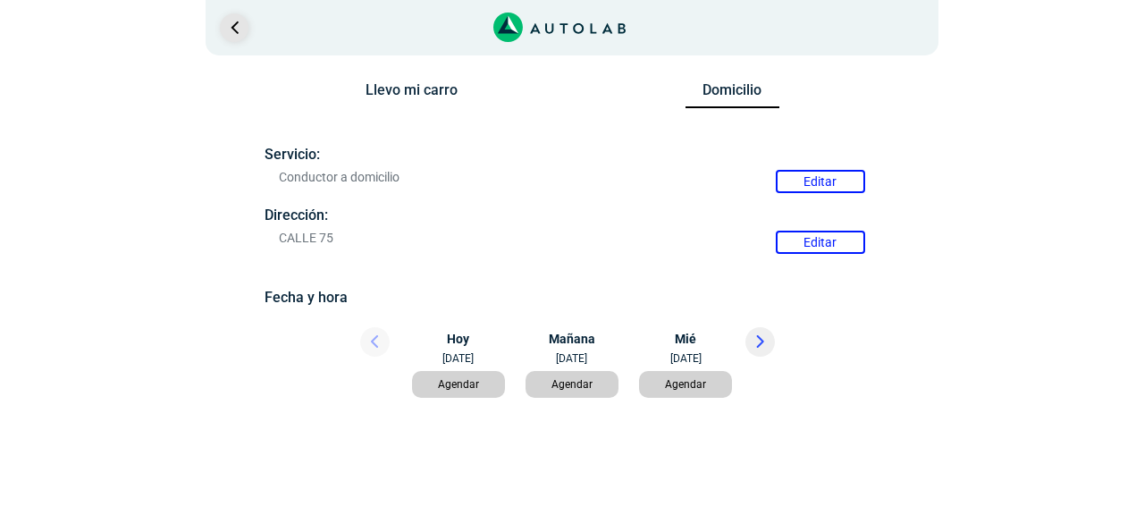
click at [222, 22] on link "Ir al paso anterior" at bounding box center [234, 27] width 29 height 29
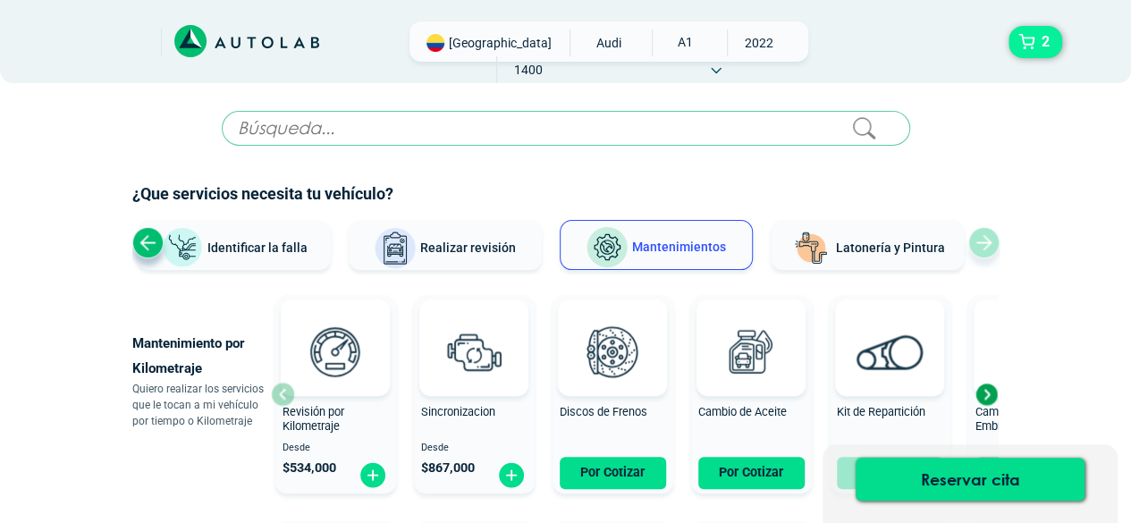
click at [1038, 40] on span "2" at bounding box center [1045, 42] width 17 height 30
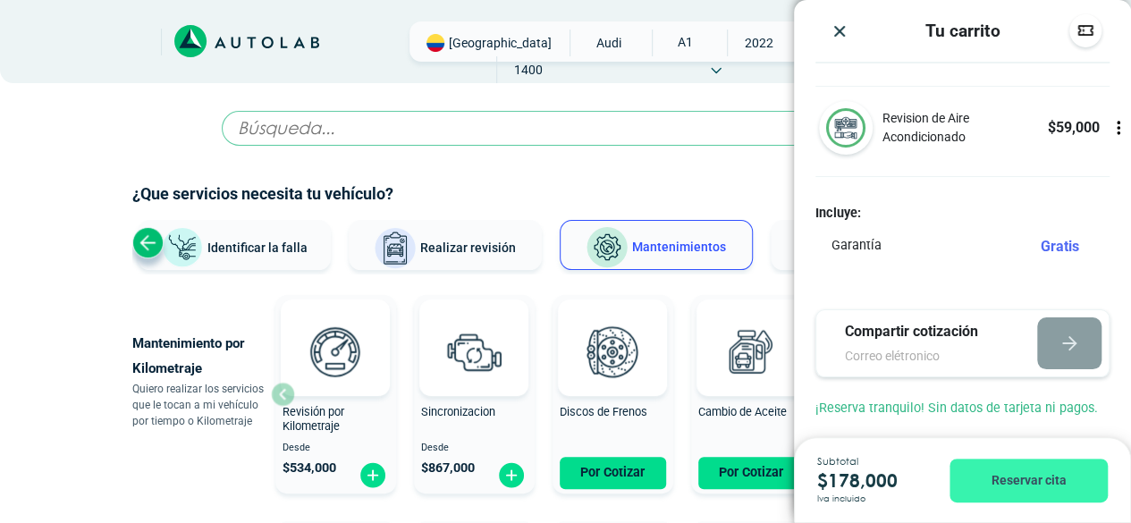
click at [1055, 476] on button "Reservar cita" at bounding box center [1028, 480] width 158 height 44
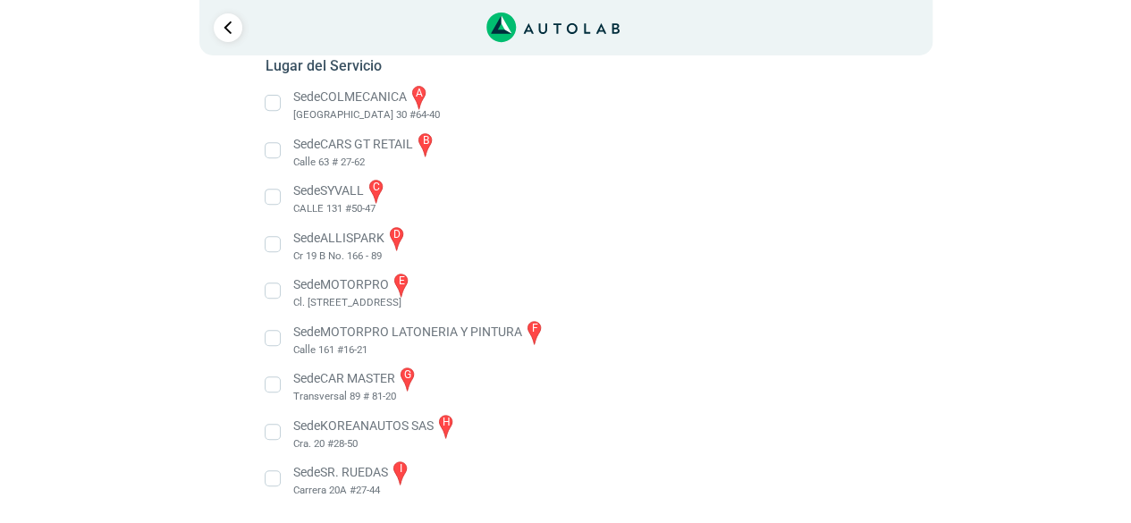
click at [296, 251] on li "Sede ALLISPARK d Cr 19 B No. 166 - 89" at bounding box center [565, 244] width 627 height 40
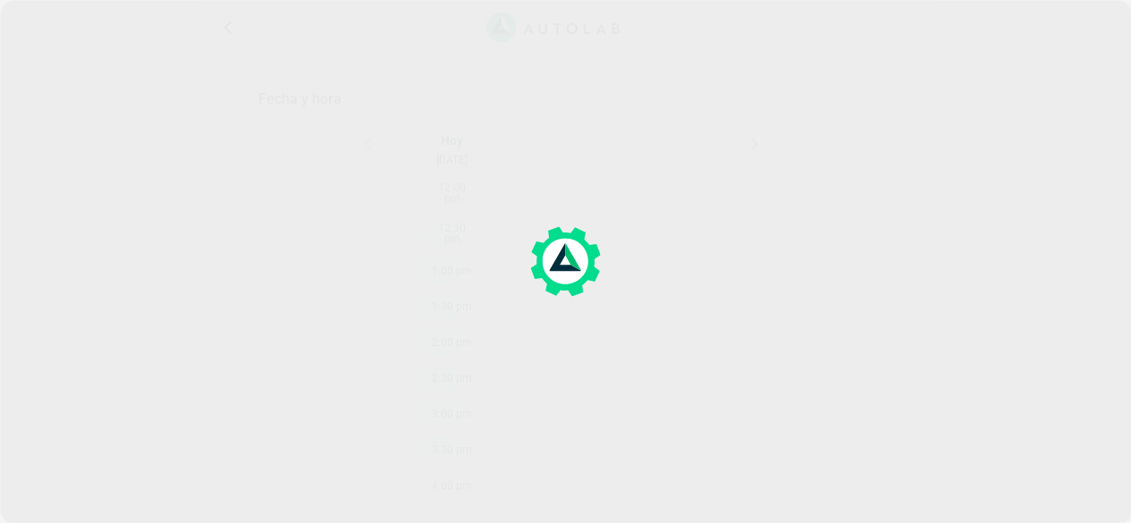
scroll to position [105, 0]
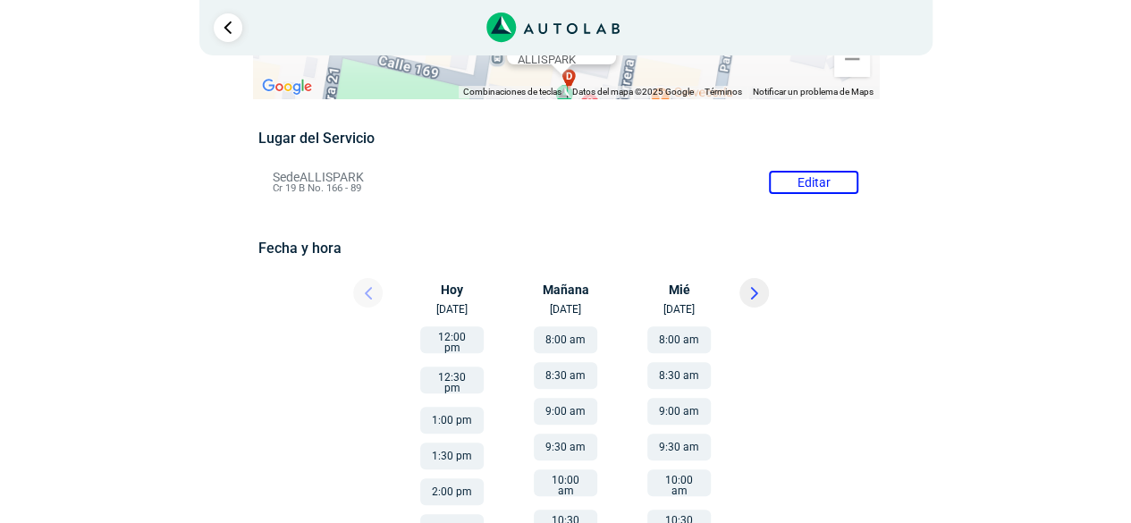
click at [454, 341] on button "12:00 pm" at bounding box center [451, 339] width 63 height 27
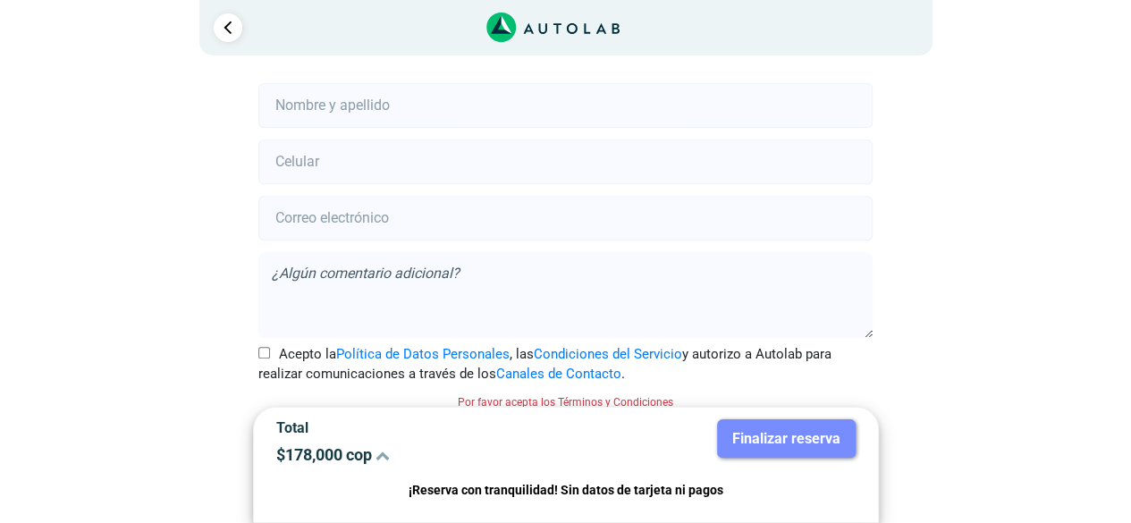
scroll to position [447, 0]
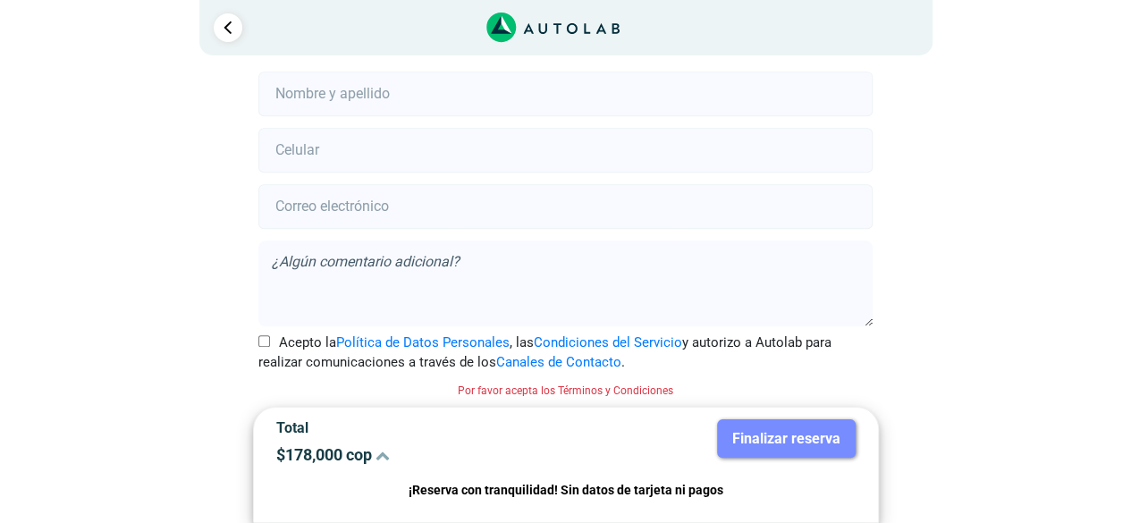
click at [332, 105] on input "text" at bounding box center [565, 93] width 614 height 45
type input "SDG<SDG"
click at [320, 151] on input "number" at bounding box center [565, 150] width 614 height 45
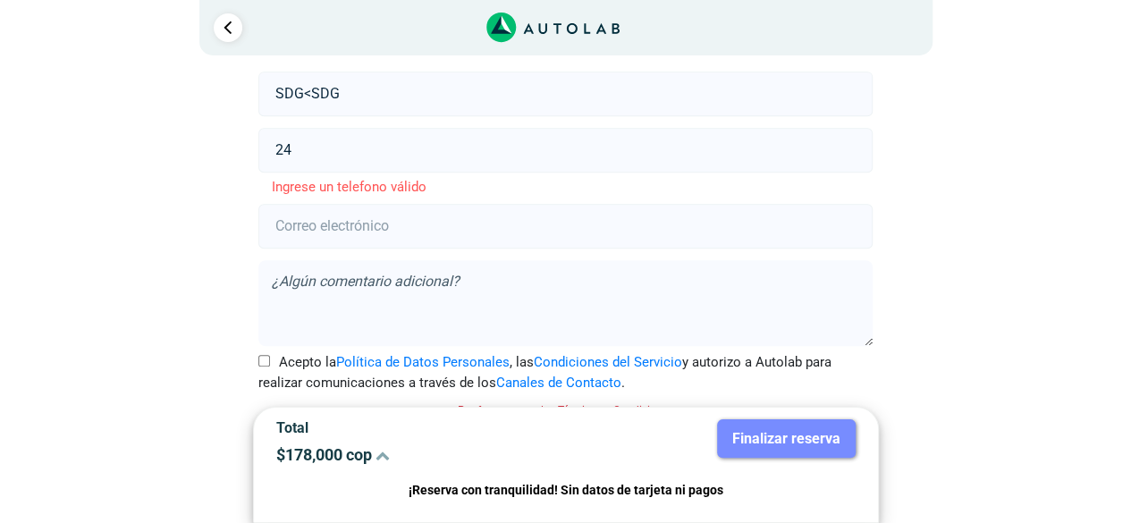
type input "2"
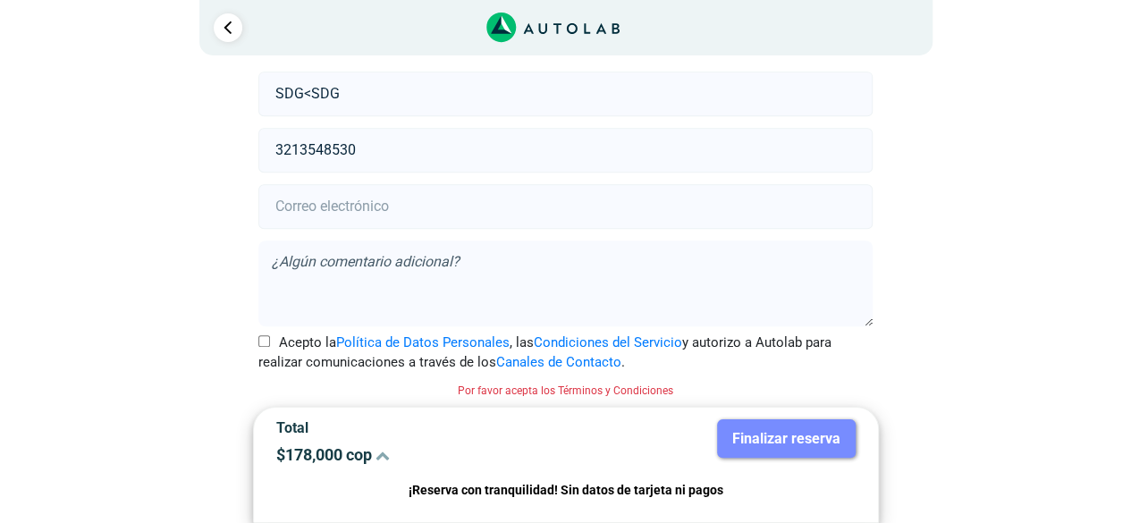
type input "3213548530"
click at [352, 94] on input "SDG<SDG" at bounding box center [565, 93] width 614 height 45
type input "S"
type input "[PERSON_NAME]"
click at [361, 219] on input "email" at bounding box center [565, 206] width 614 height 45
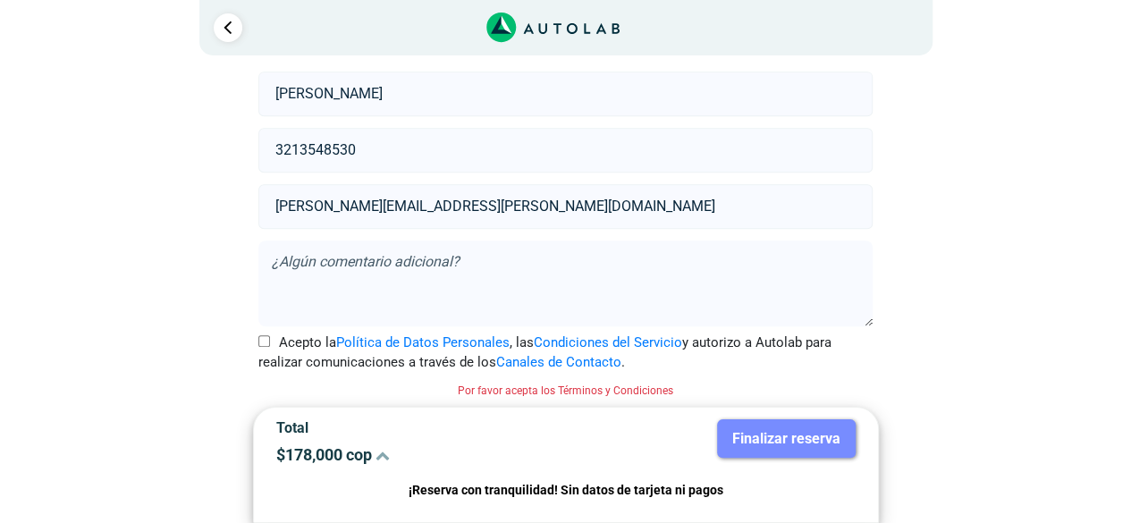
type input "[PERSON_NAME][EMAIL_ADDRESS][PERSON_NAME][DOMAIN_NAME]"
click at [406, 280] on textarea at bounding box center [565, 283] width 614 height 86
type textarea "NO"
click at [382, 206] on input "[PERSON_NAME][EMAIL_ADDRESS][PERSON_NAME][DOMAIN_NAME]" at bounding box center [565, 206] width 614 height 45
type input "[PERSON_NAME][EMAIL_ADDRESS][DOMAIN_NAME]"
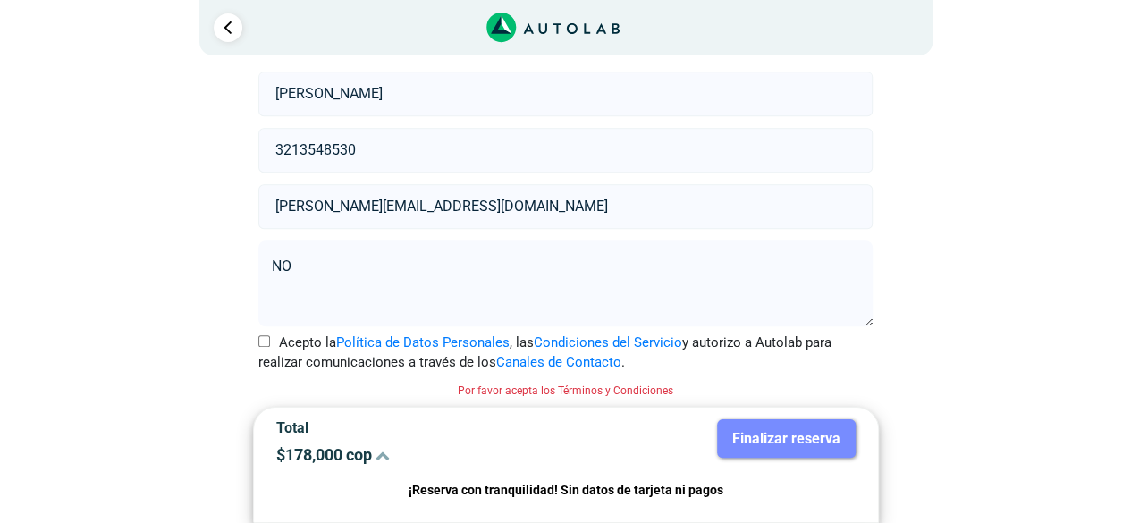
click at [265, 336] on input "Acepto la Política de Datos Personales , las Condiciones del Servicio y autoriz…" at bounding box center [264, 341] width 12 height 12
checkbox input "true"
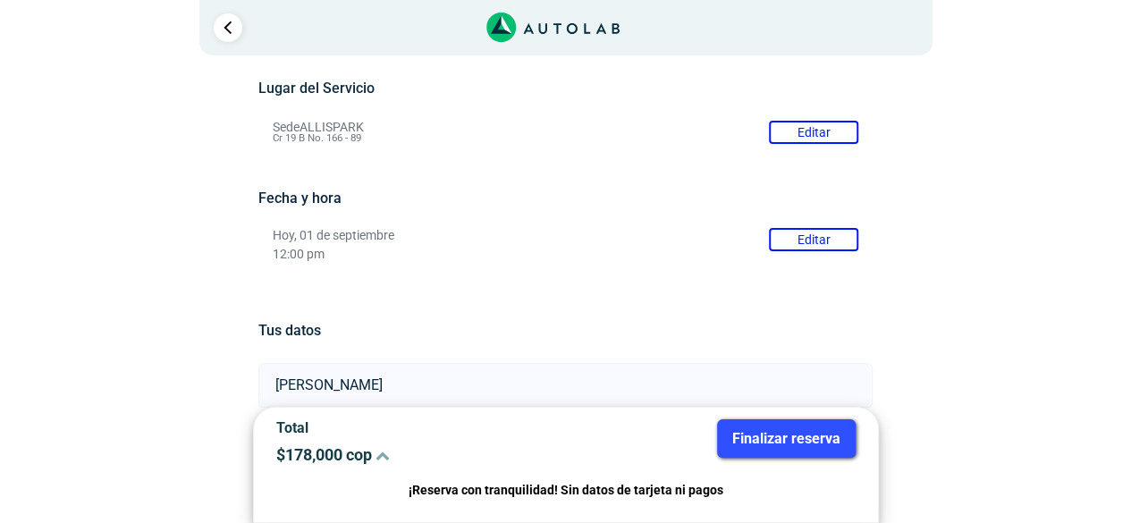
scroll to position [0, 0]
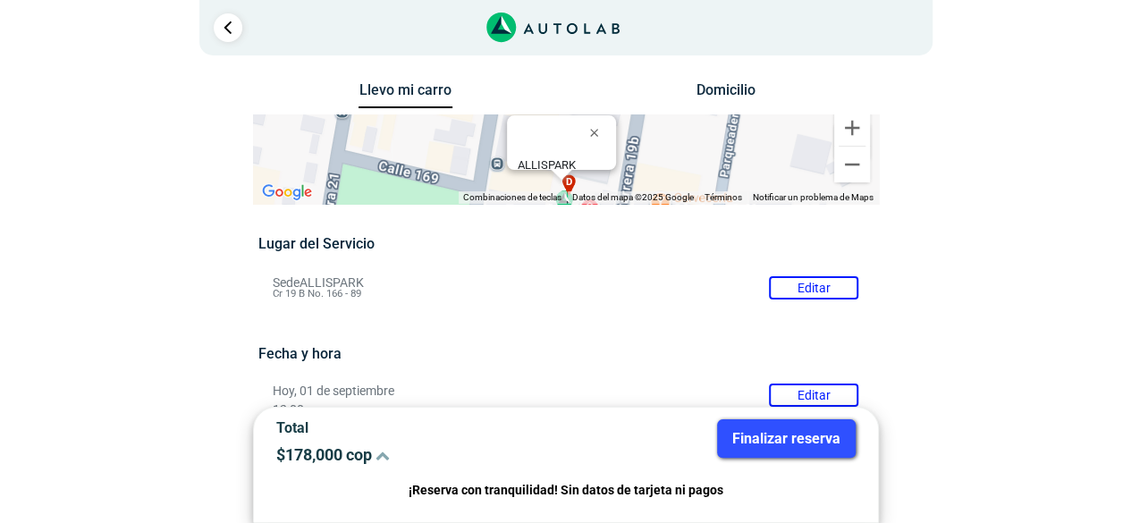
click at [720, 90] on button "Domicilio" at bounding box center [725, 94] width 94 height 26
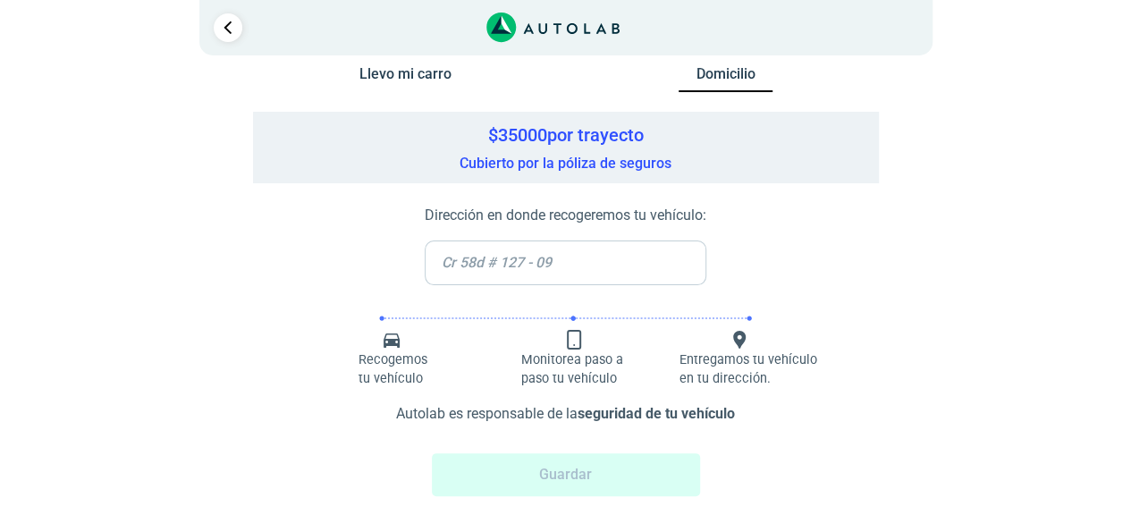
scroll to position [32, 0]
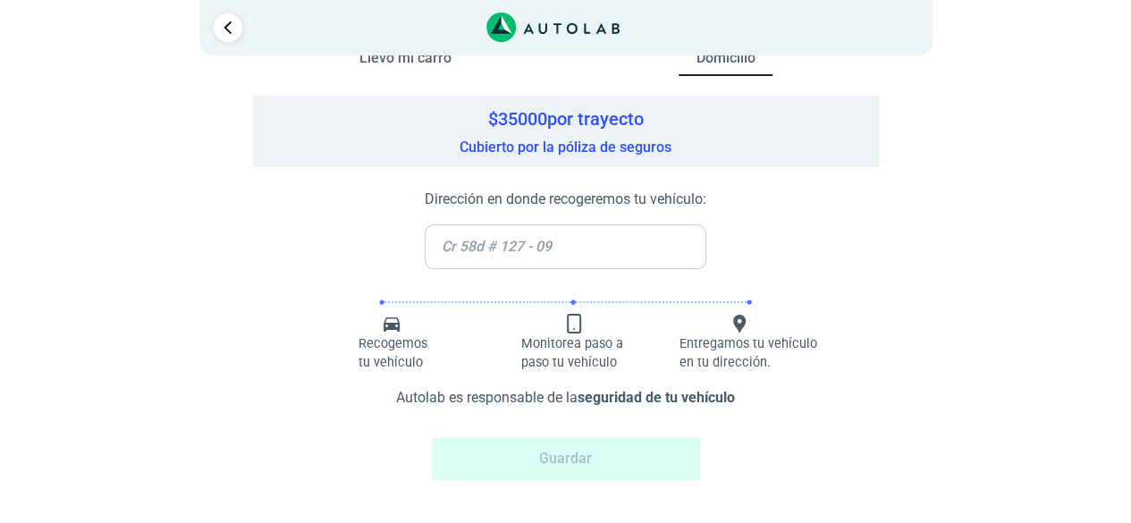
click at [509, 246] on input "text" at bounding box center [566, 246] width 282 height 45
type input "CALLE 75"
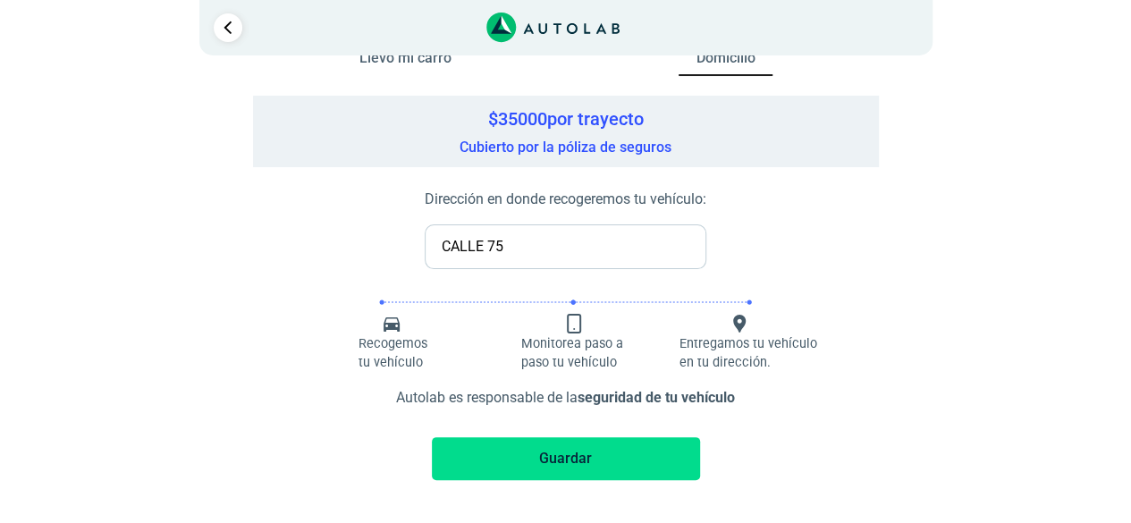
click at [561, 458] on button "Guardar" at bounding box center [566, 458] width 268 height 43
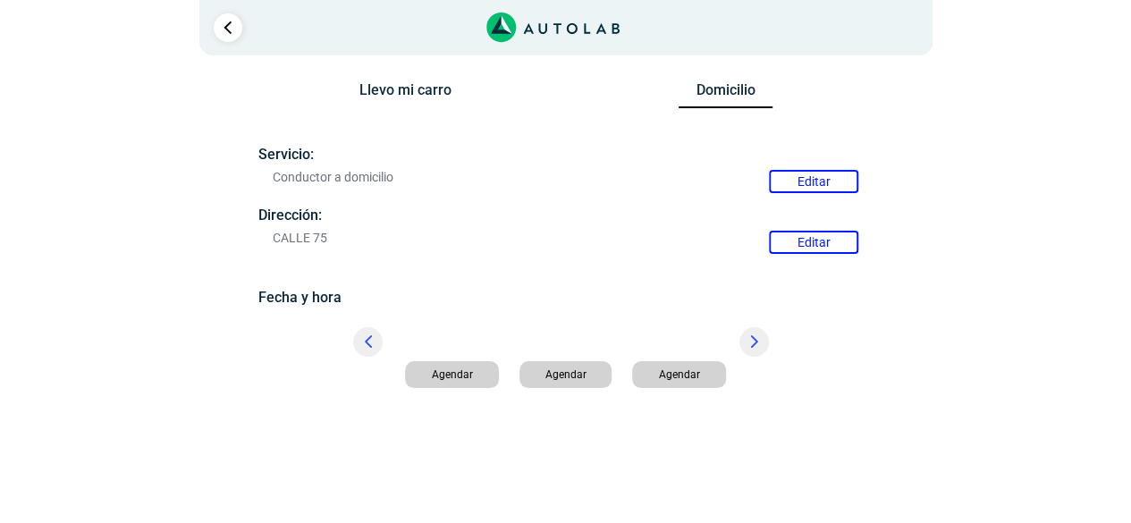
scroll to position [0, 0]
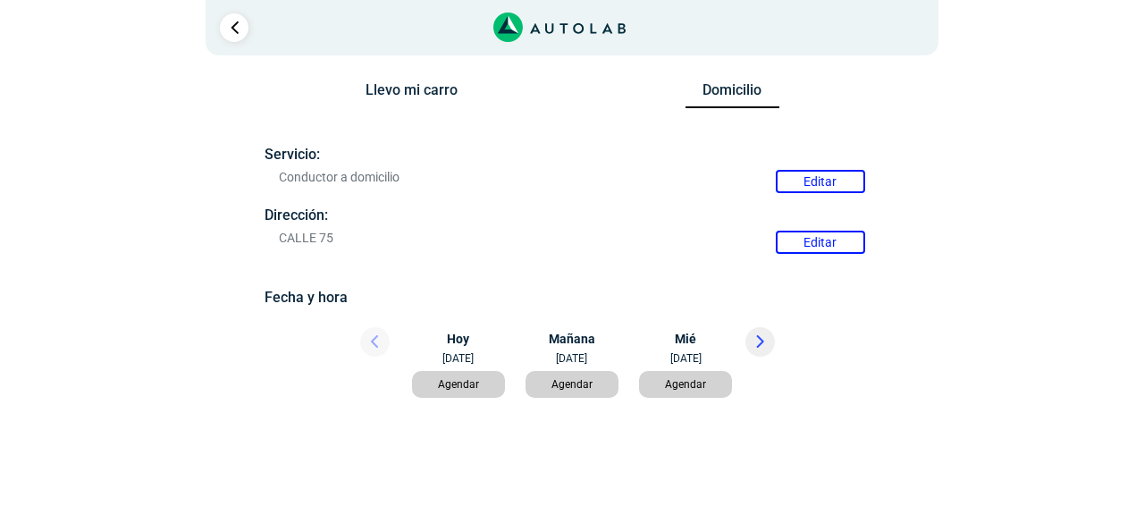
click at [444, 383] on button "Agendar" at bounding box center [459, 384] width 94 height 27
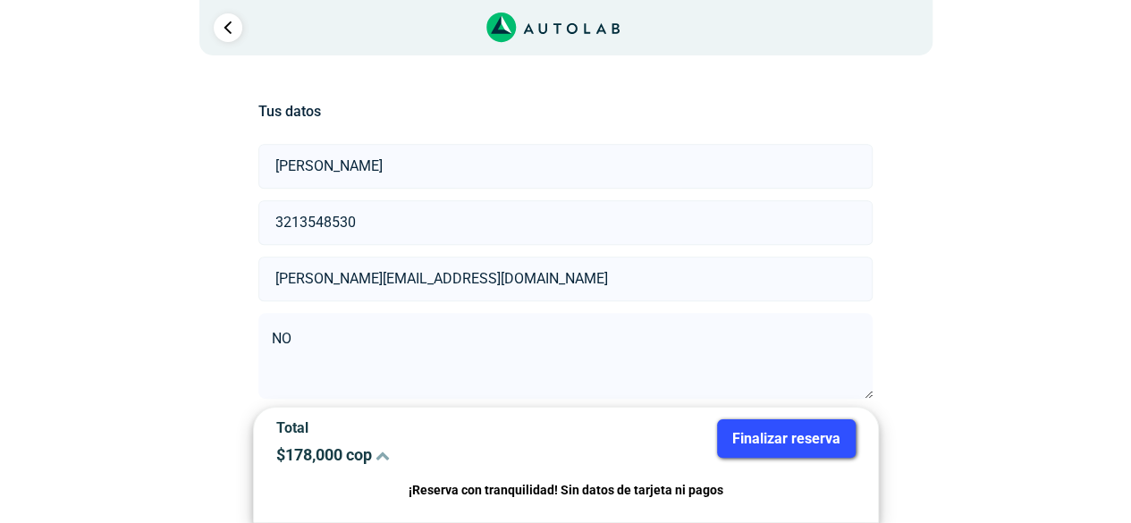
scroll to position [433, 0]
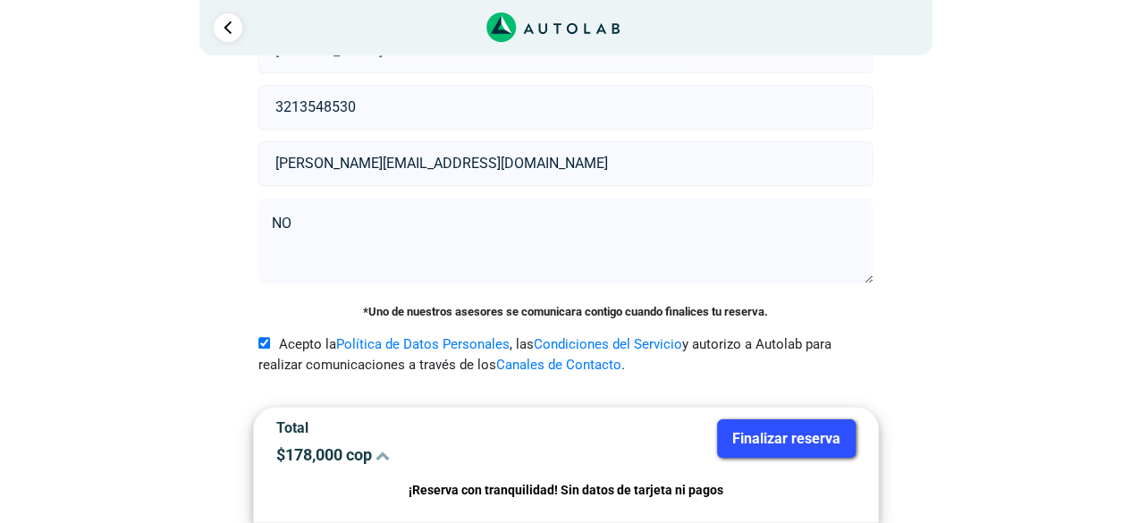
click at [785, 430] on button "Finalizar reserva" at bounding box center [786, 438] width 139 height 38
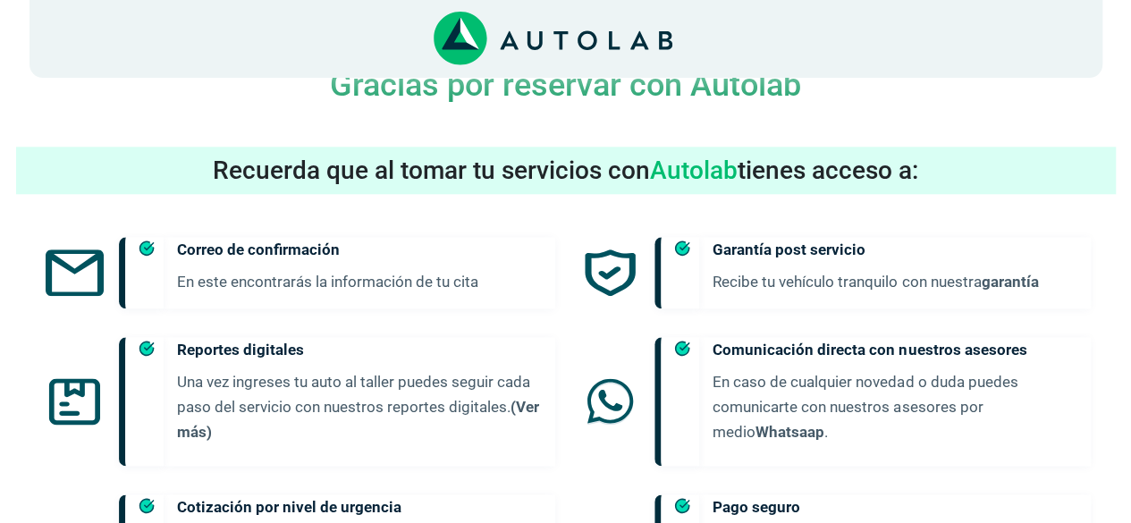
scroll to position [907, 0]
click at [480, 236] on h5 "Correo de confirmación" at bounding box center [359, 248] width 364 height 25
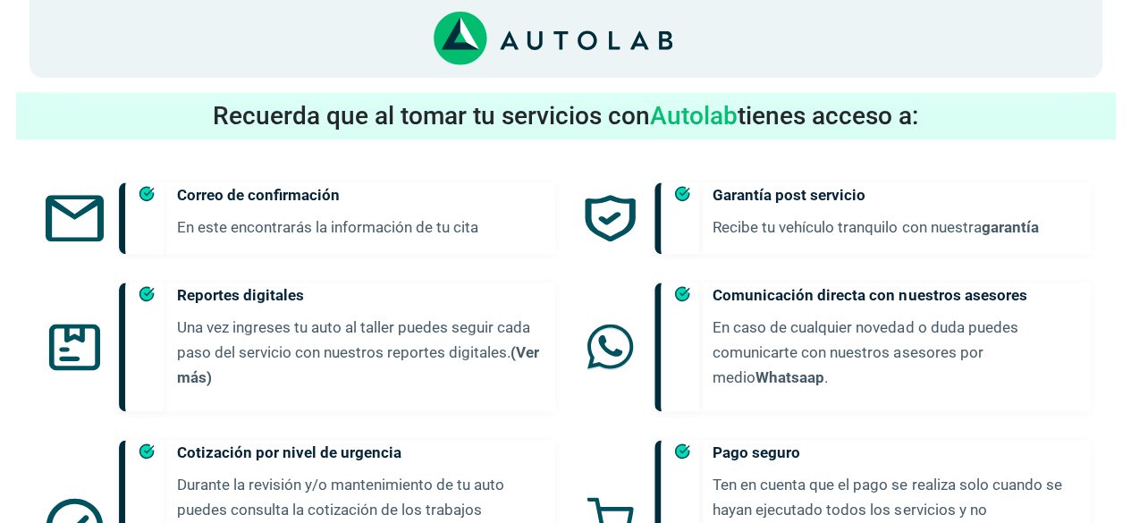
scroll to position [997, 0]
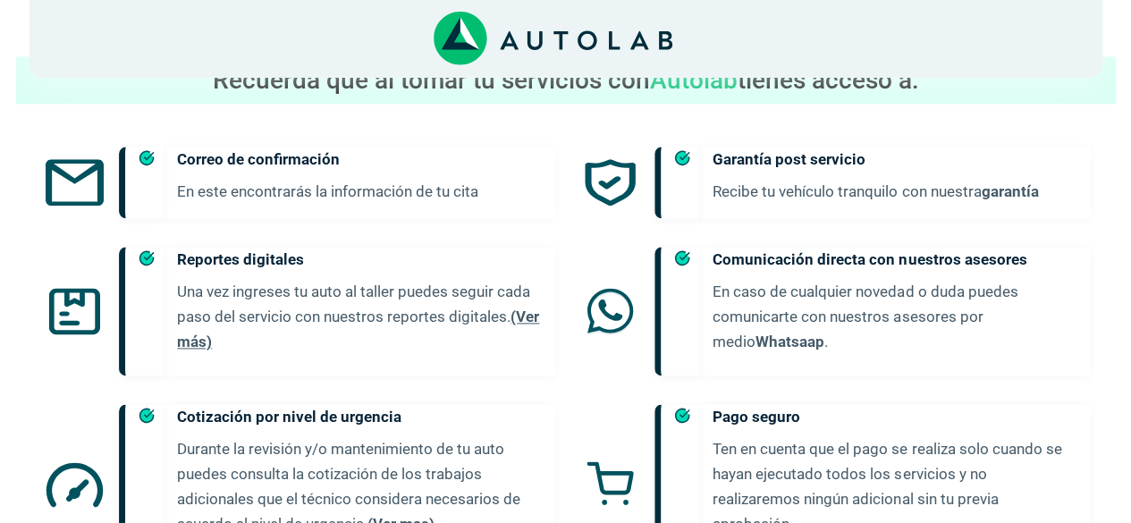
click at [534, 307] on link "(Ver más)" at bounding box center [358, 328] width 362 height 43
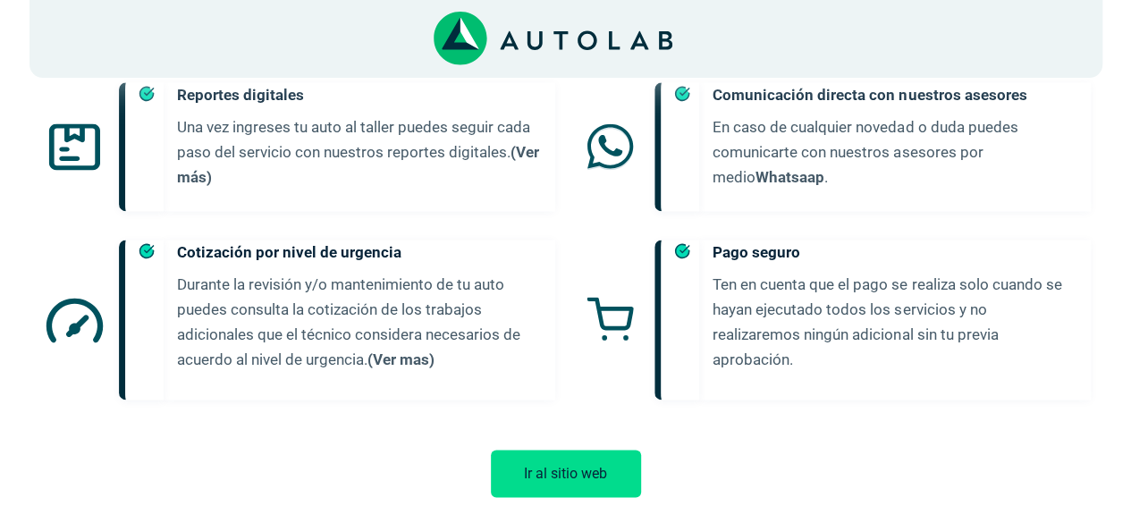
scroll to position [1175, 0]
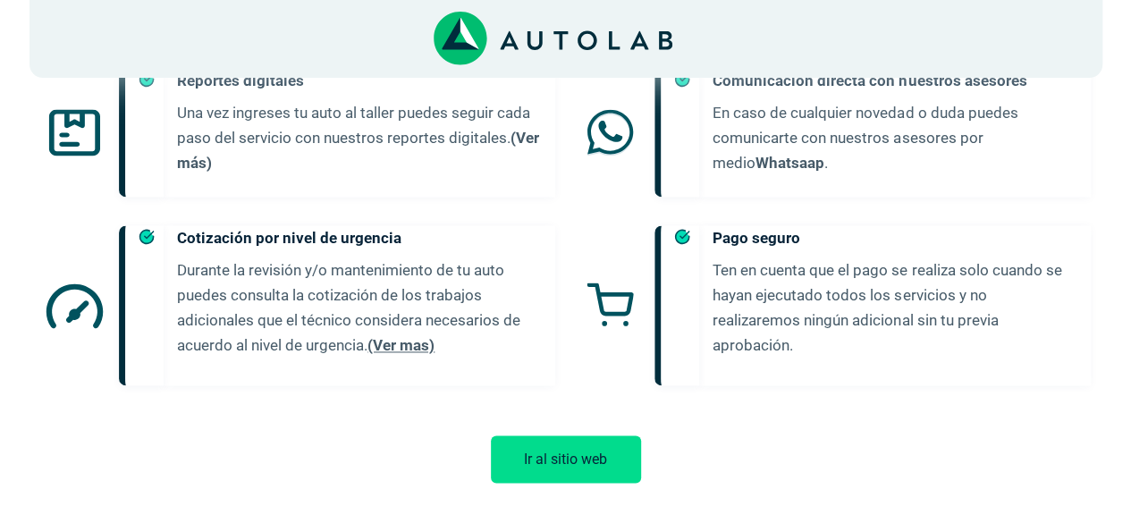
click at [402, 336] on link "(Ver mas)" at bounding box center [400, 345] width 67 height 18
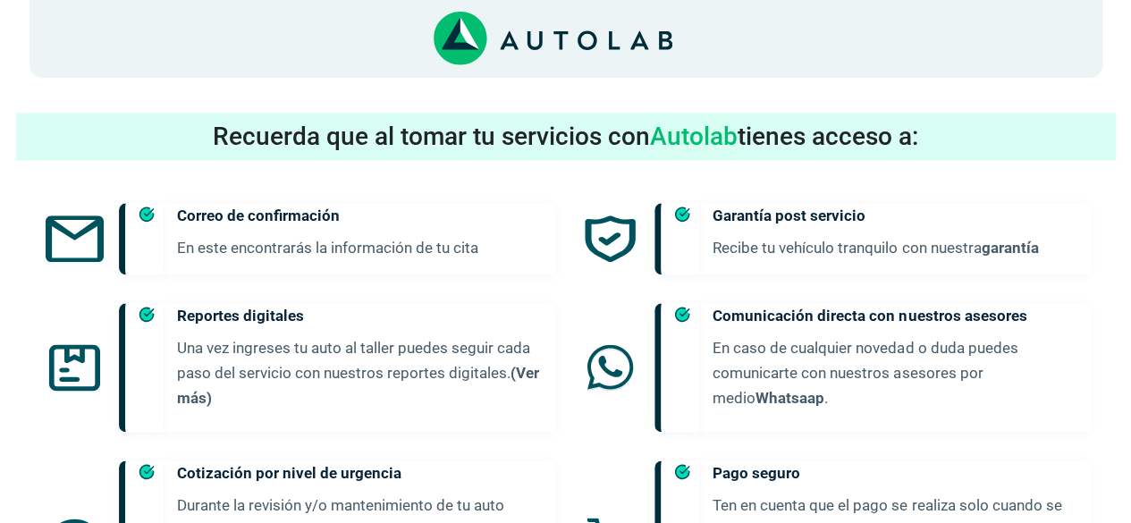
scroll to position [997, 0]
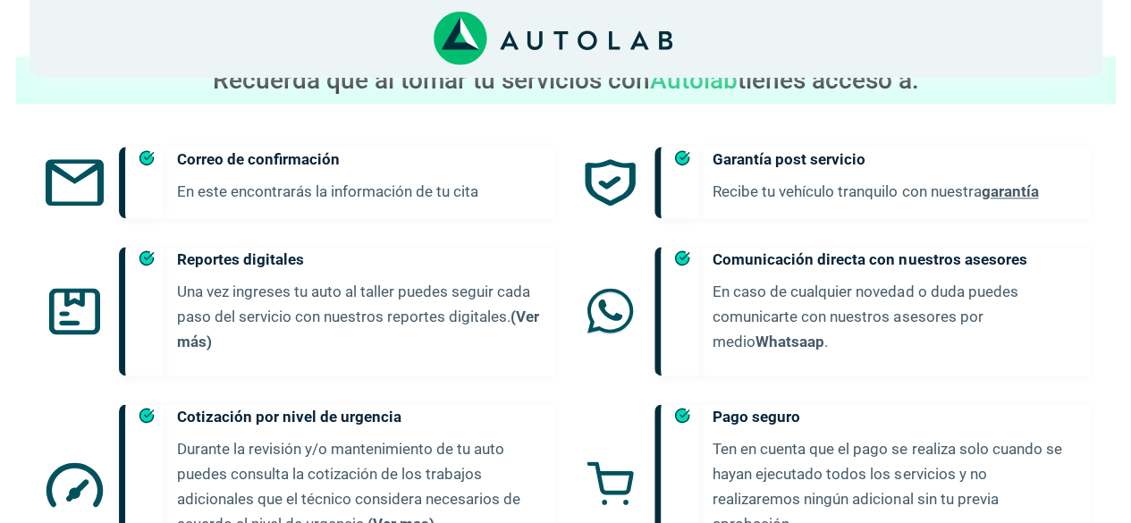
click at [1014, 182] on link "garantía" at bounding box center [1008, 191] width 57 height 18
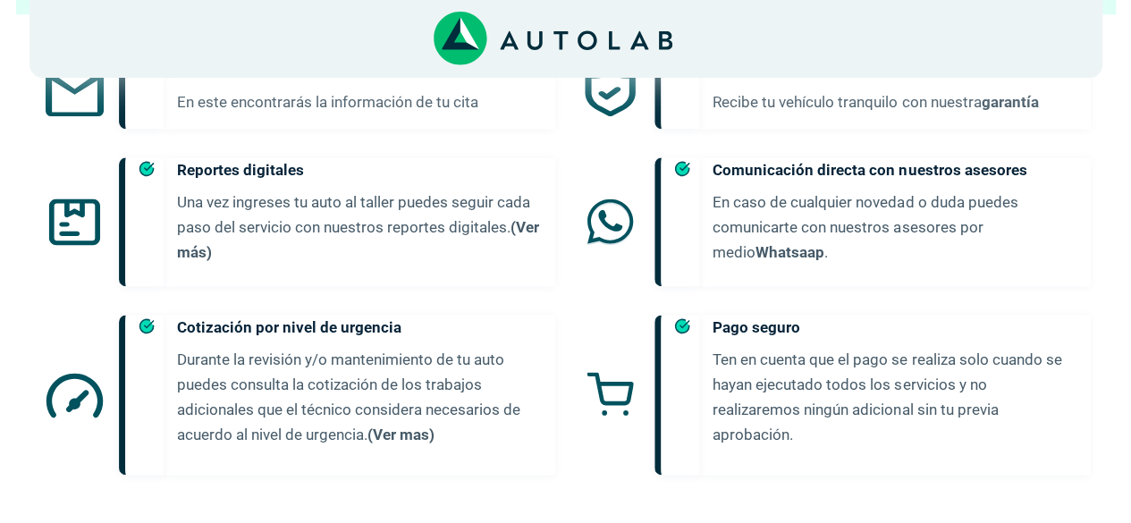
scroll to position [1175, 0]
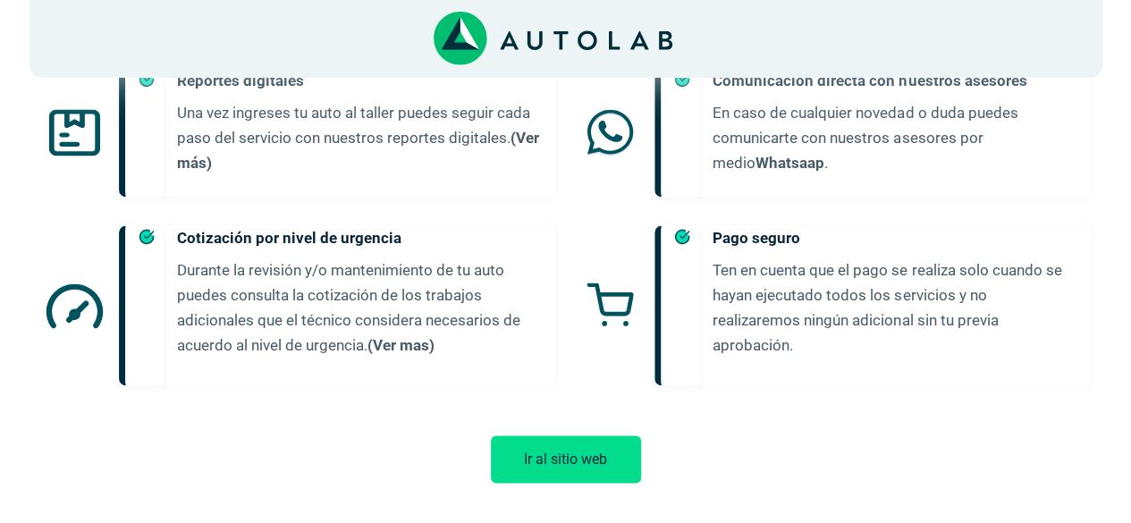
click at [770, 225] on h5 "Pago seguro" at bounding box center [894, 237] width 364 height 25
click at [764, 257] on p "Ten en cuenta que el pago se realiza solo cuando se hayan ejecutado todos los s…" at bounding box center [894, 307] width 364 height 100
drag, startPoint x: 819, startPoint y: 246, endPoint x: 828, endPoint y: 248, distance: 9.1
click at [820, 257] on p "Ten en cuenta que el pago se realiza solo cuando se hayan ejecutado todos los s…" at bounding box center [894, 307] width 364 height 100
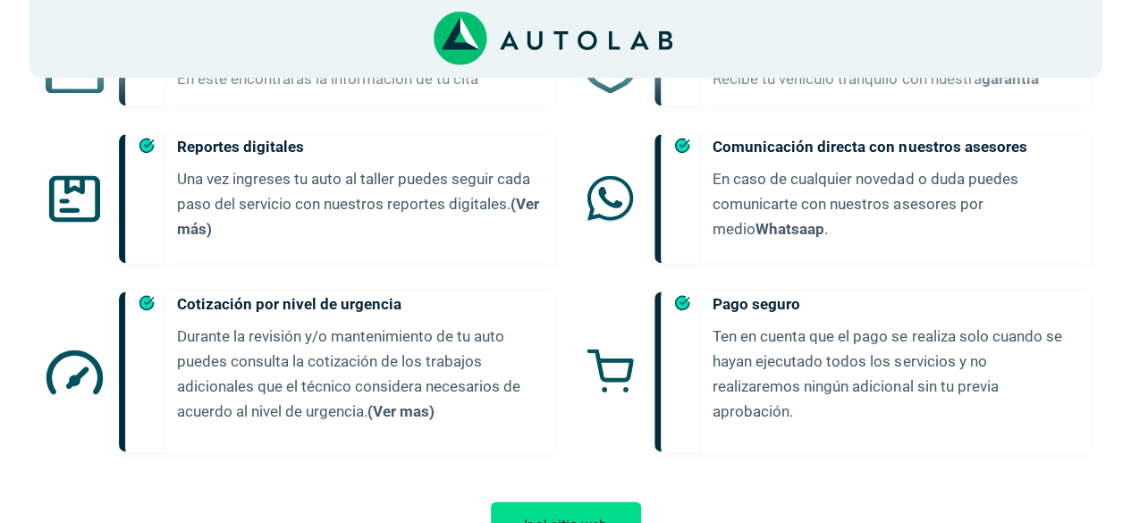
scroll to position [1086, 0]
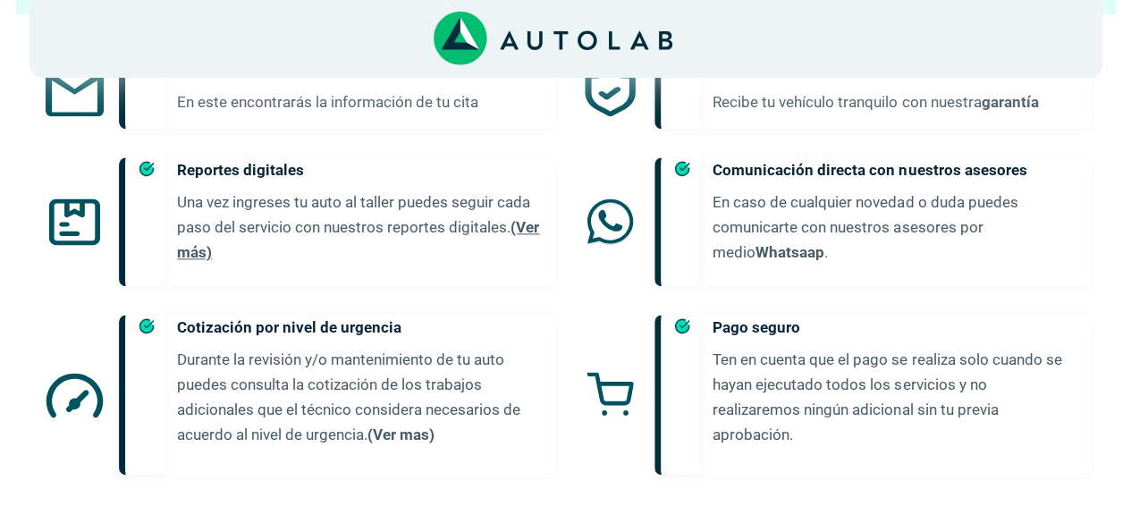
click at [536, 218] on link "(Ver más)" at bounding box center [358, 239] width 362 height 43
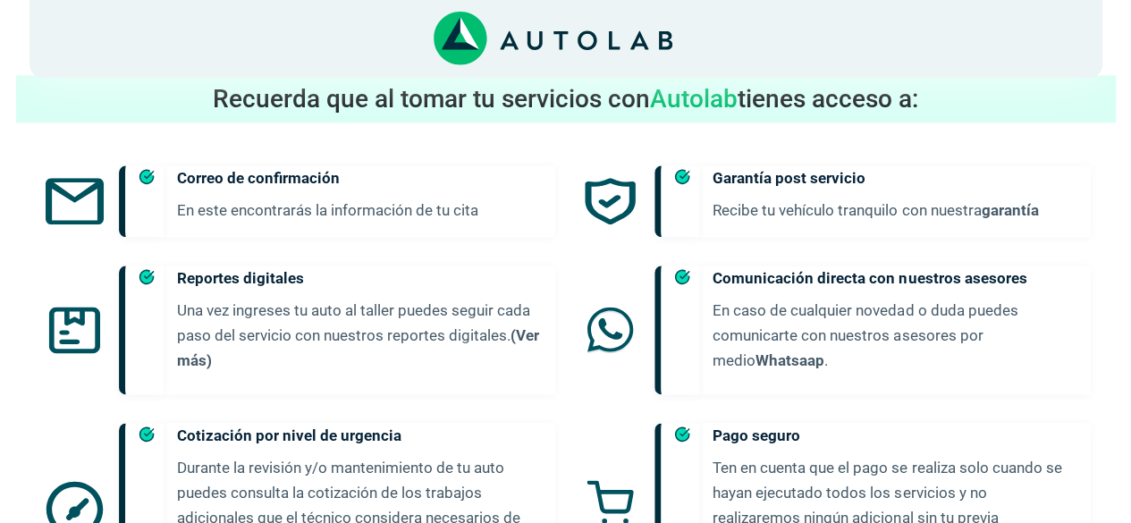
scroll to position [907, 0]
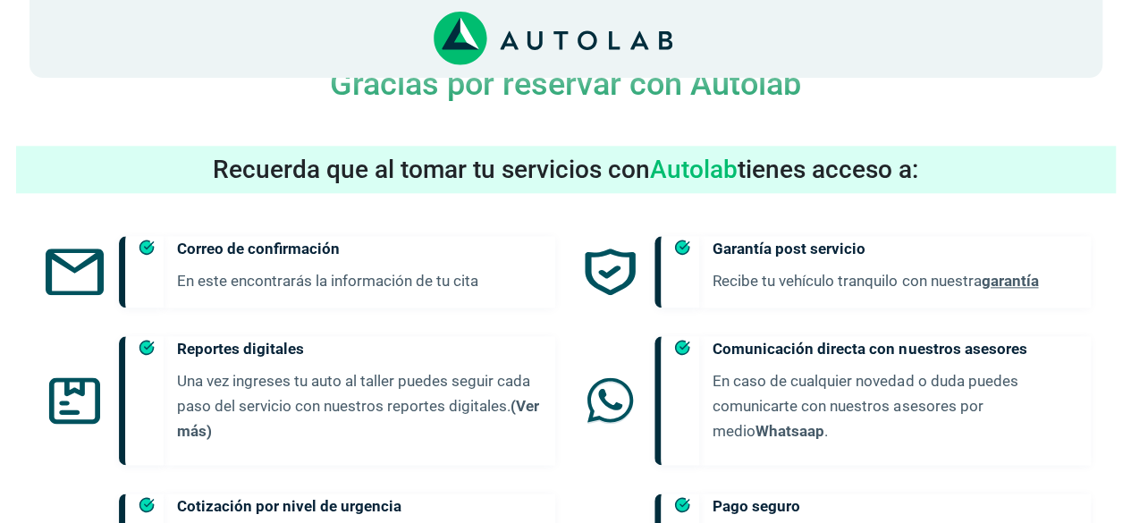
click at [1008, 272] on link "garantía" at bounding box center [1008, 281] width 57 height 18
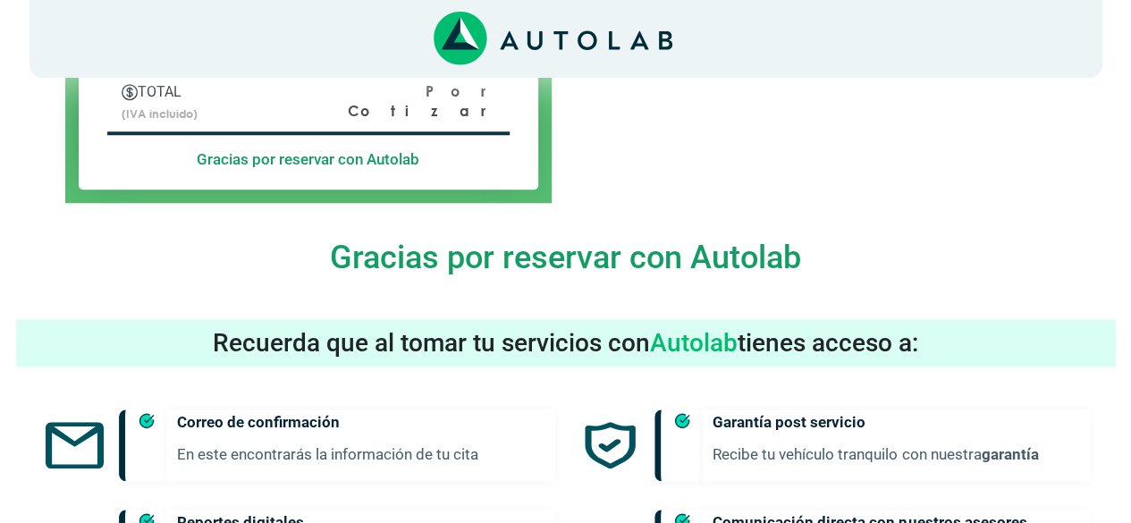
scroll to position [640, 0]
